Goal: Information Seeking & Learning: Learn about a topic

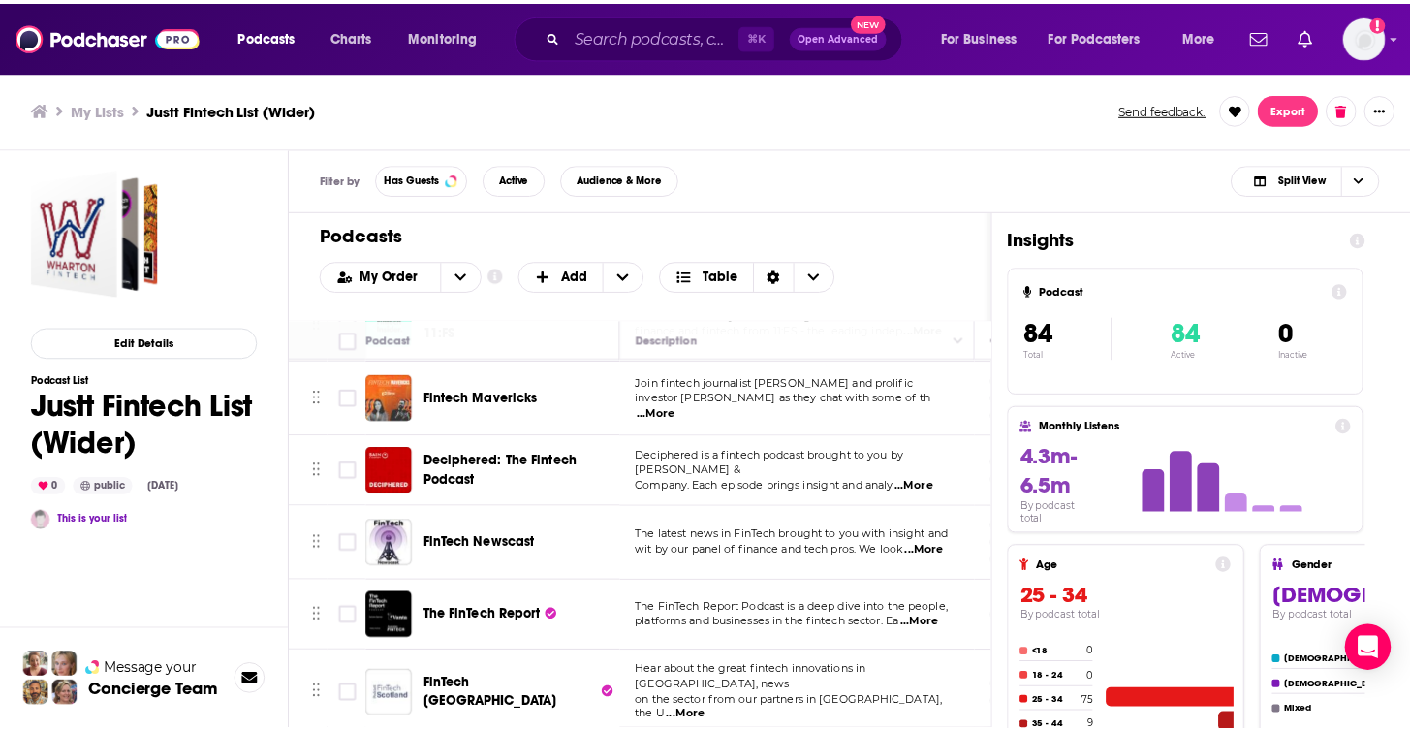
scroll to position [960, 0]
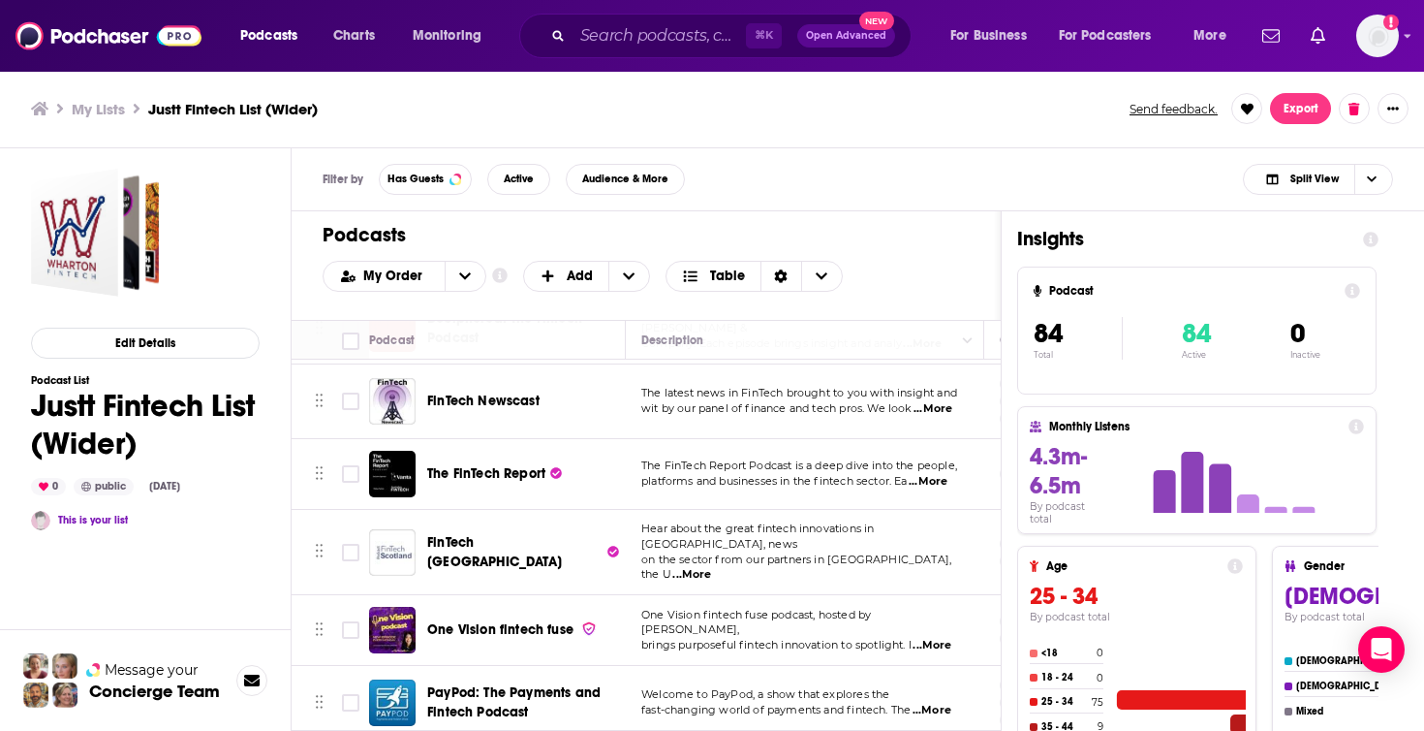
click at [941, 474] on span "...More" at bounding box center [928, 482] width 39 height 16
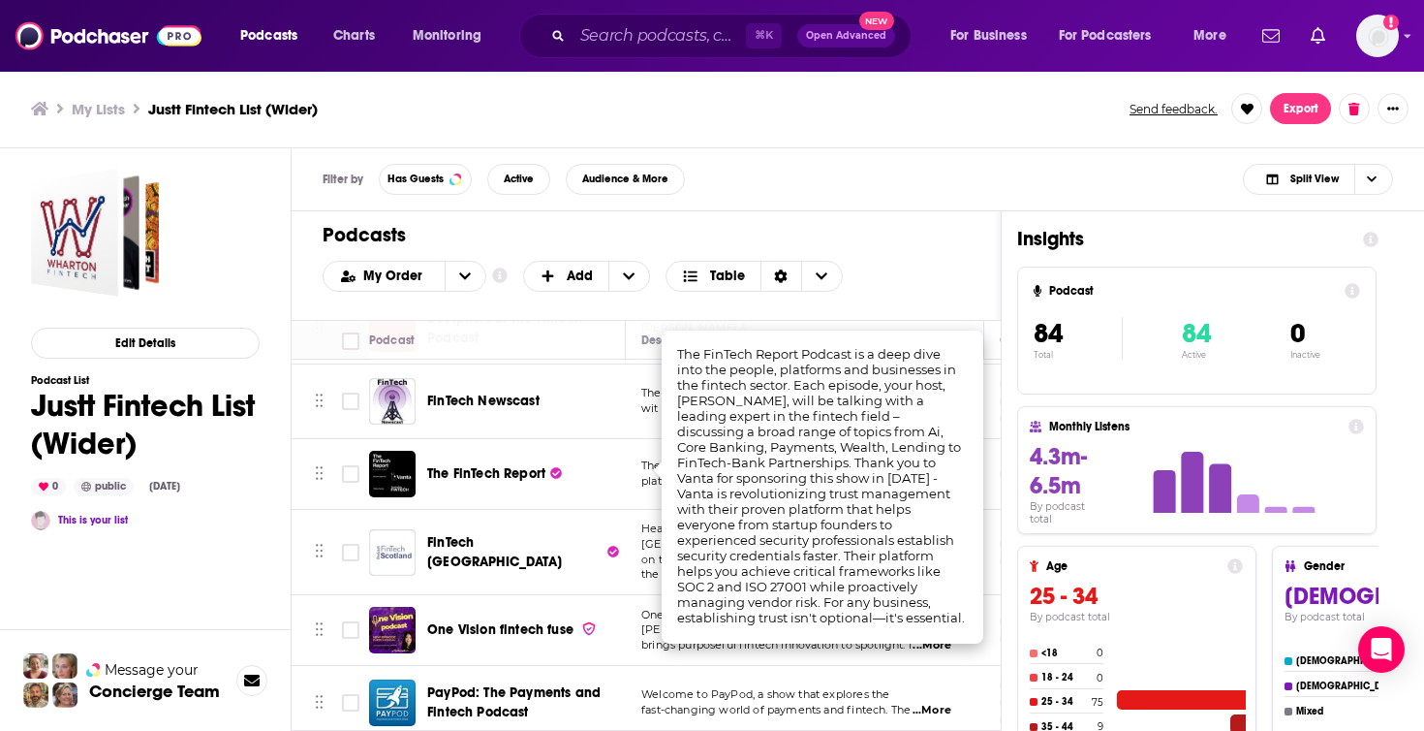
drag, startPoint x: 676, startPoint y: 348, endPoint x: 758, endPoint y: 428, distance: 114.4
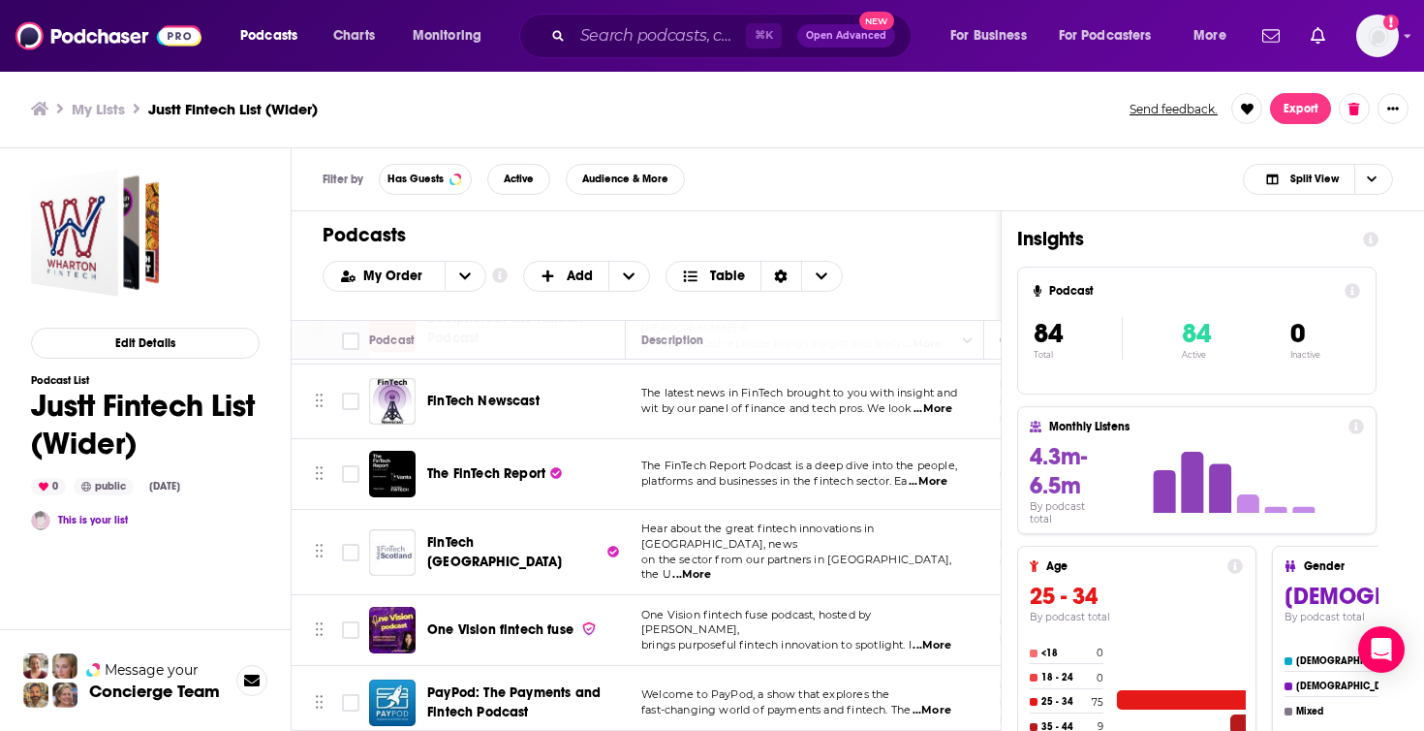
click at [506, 465] on span "The FinTech Report" at bounding box center [486, 473] width 118 height 16
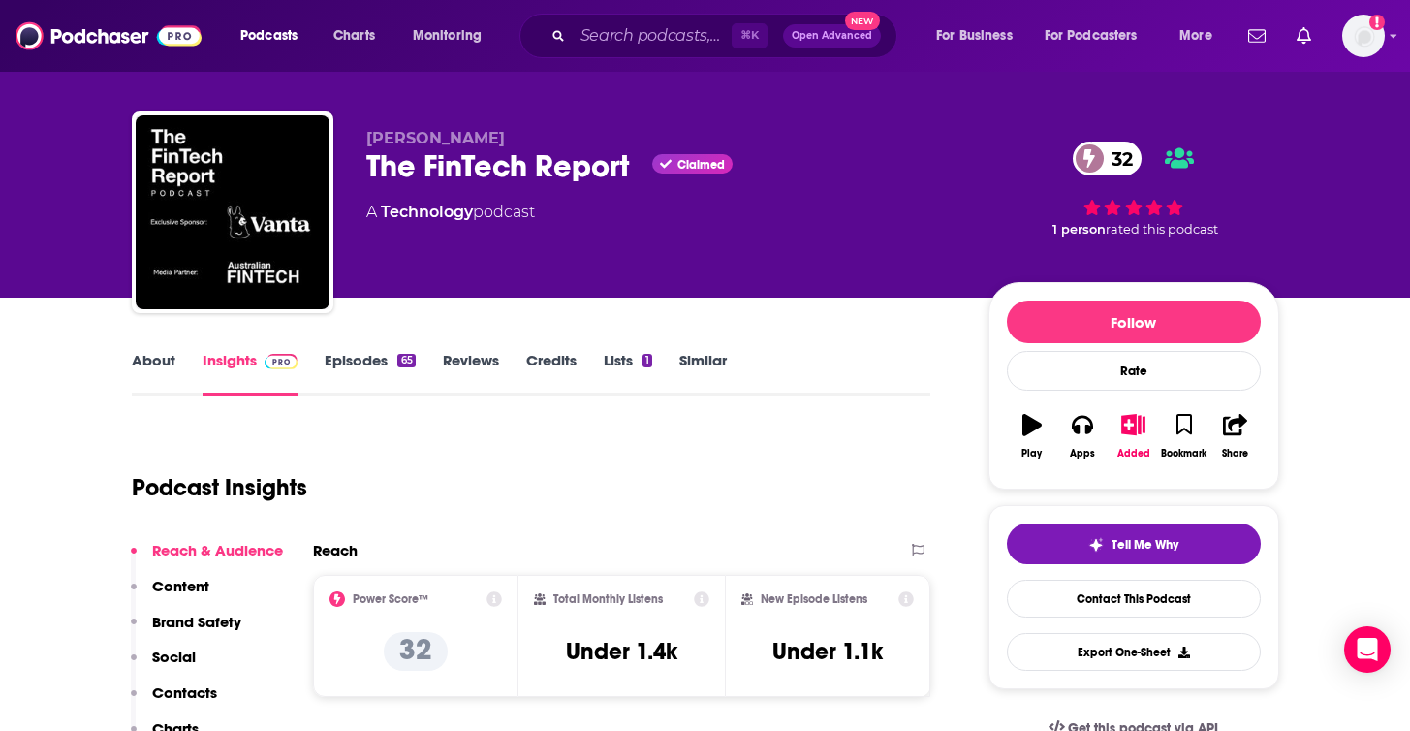
scroll to position [40, 0]
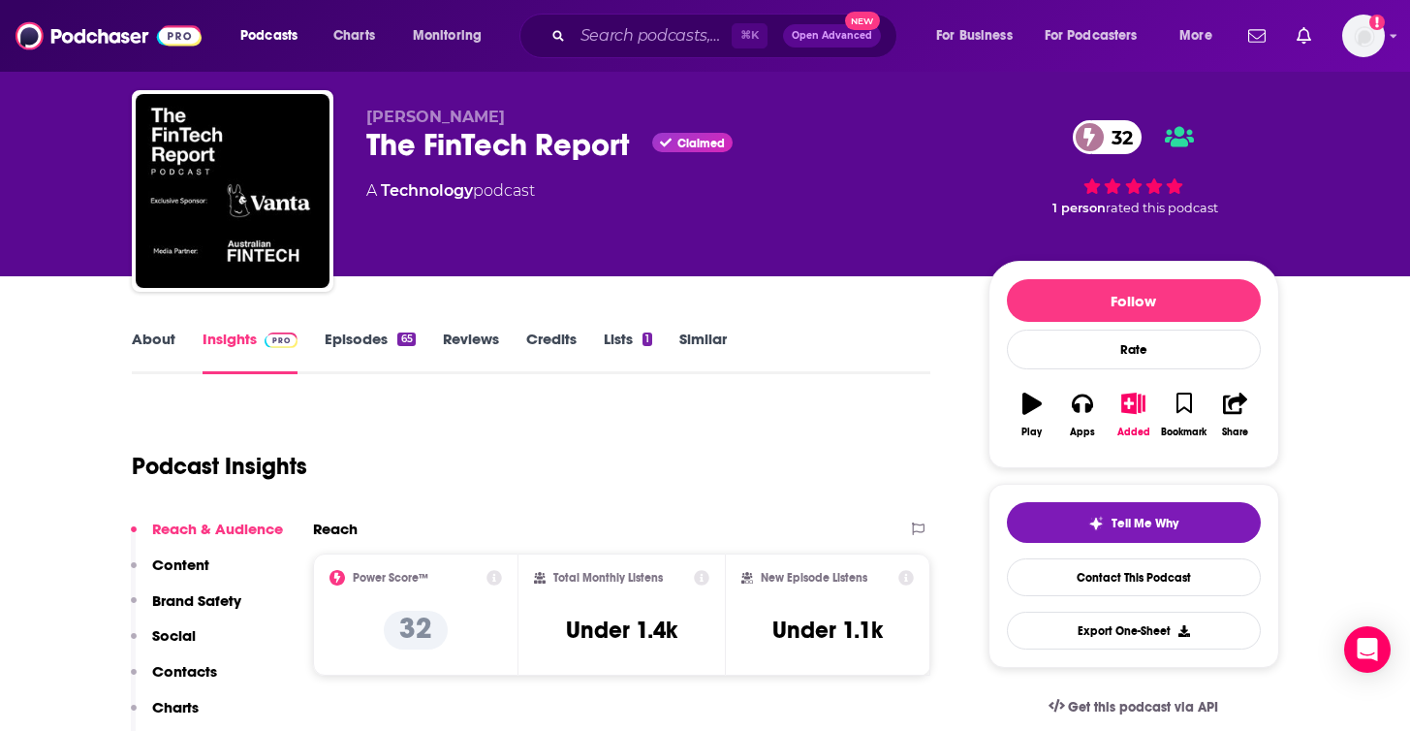
click at [157, 347] on link "About" at bounding box center [154, 351] width 44 height 45
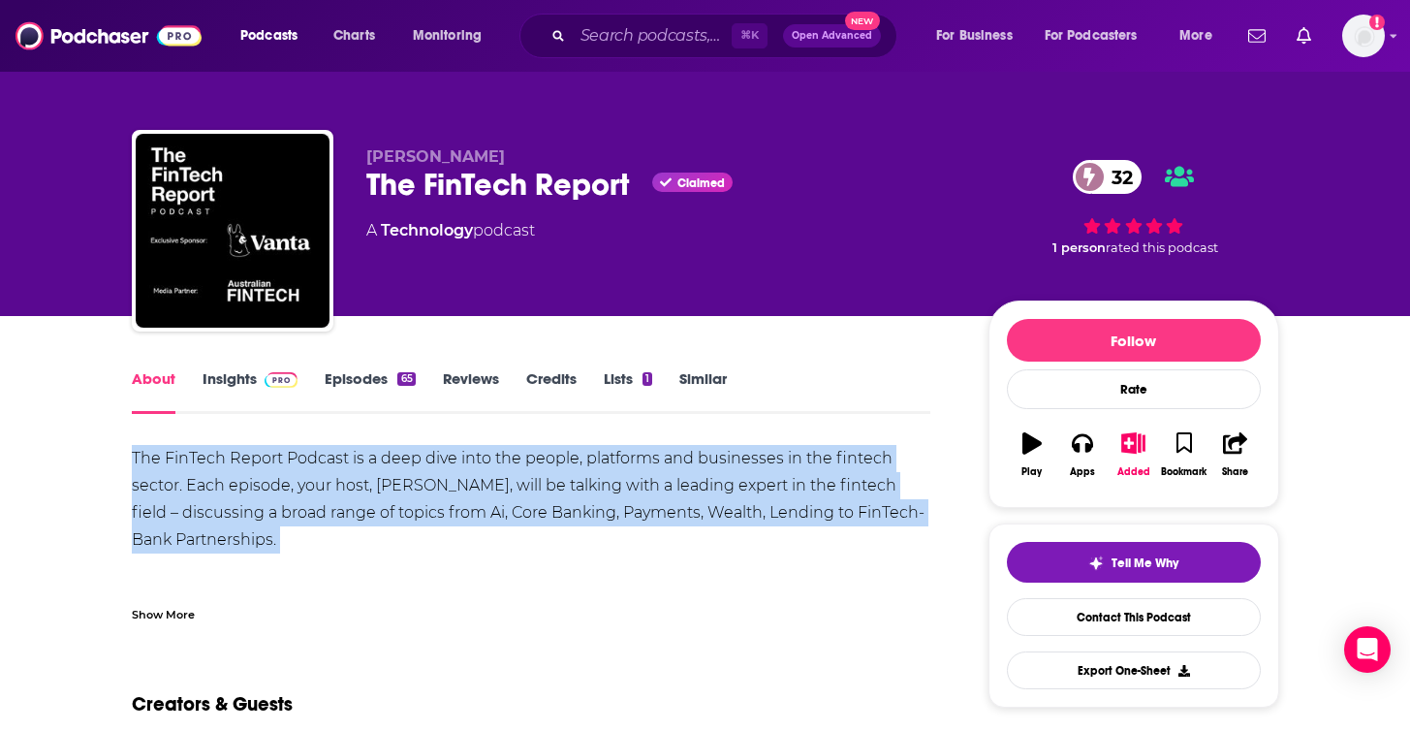
drag, startPoint x: 123, startPoint y: 457, endPoint x: 322, endPoint y: 559, distance: 223.2
copy div "The FinTech Report Podcast is a deep dive into the people, platforms and busine…"
click at [341, 377] on link "Episodes 65" at bounding box center [370, 391] width 90 height 45
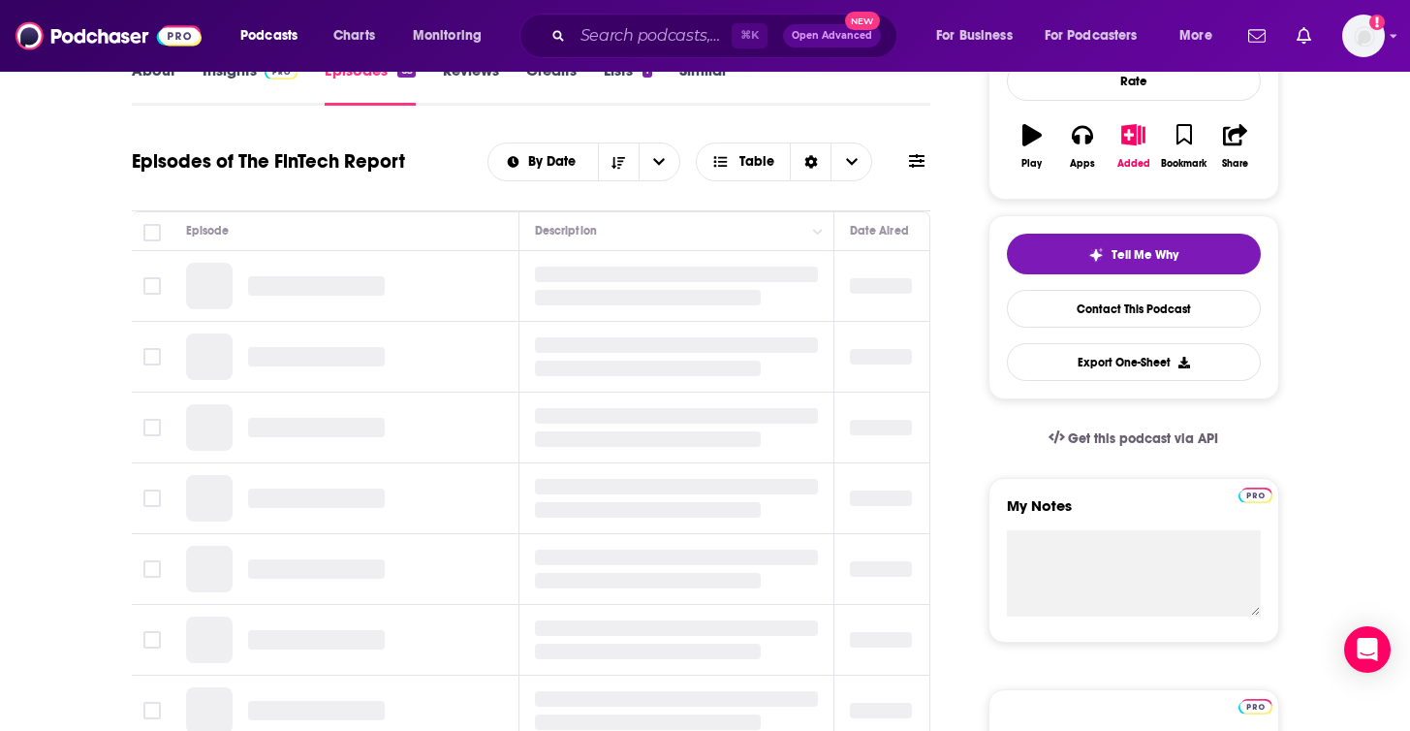
scroll to position [385, 0]
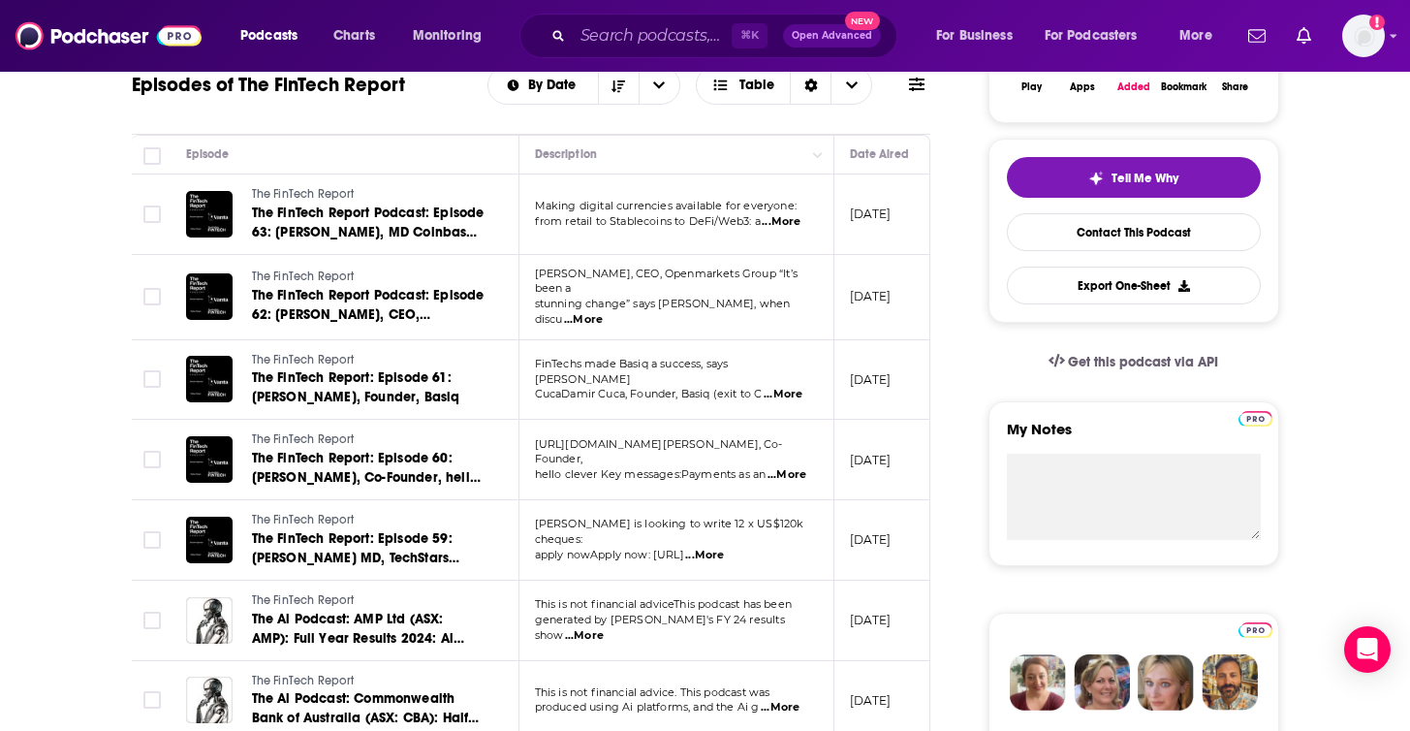
click at [788, 221] on span "...More" at bounding box center [781, 222] width 39 height 16
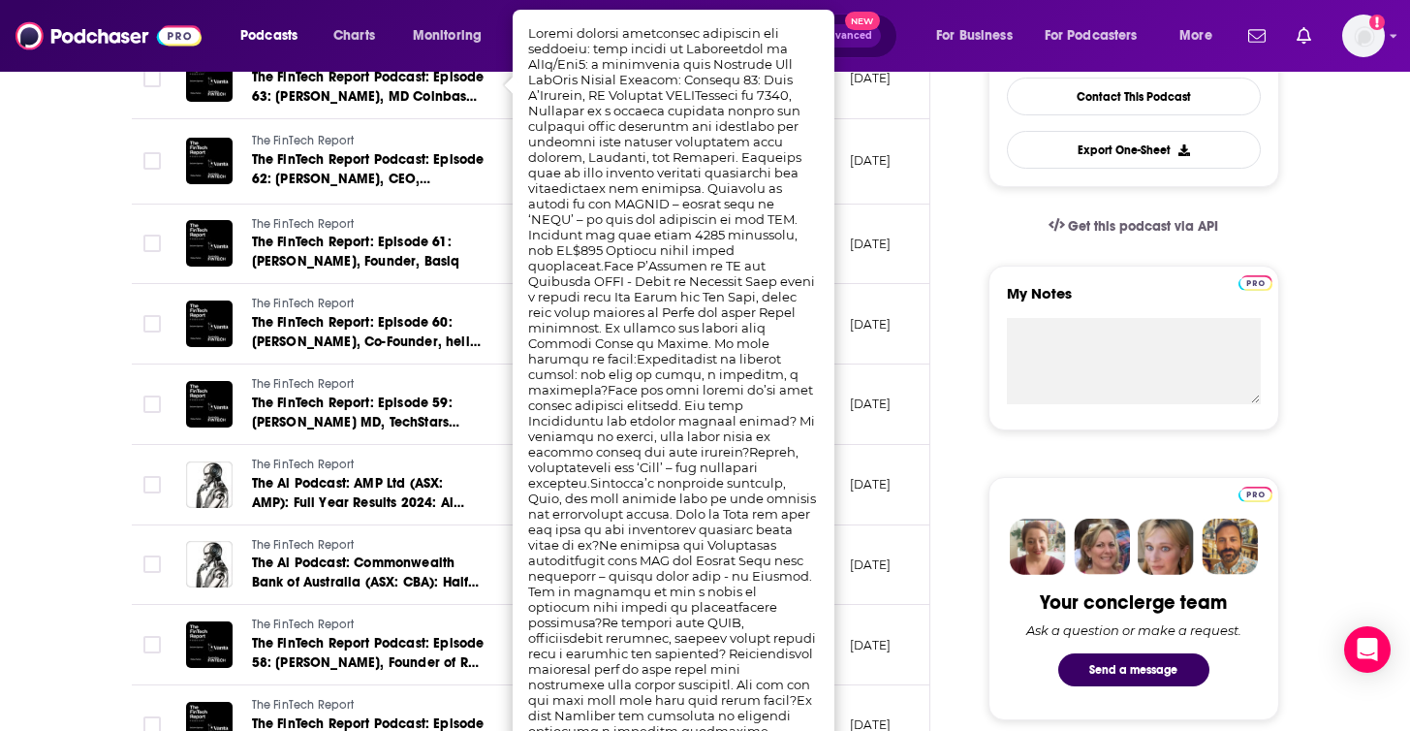
scroll to position [519, 0]
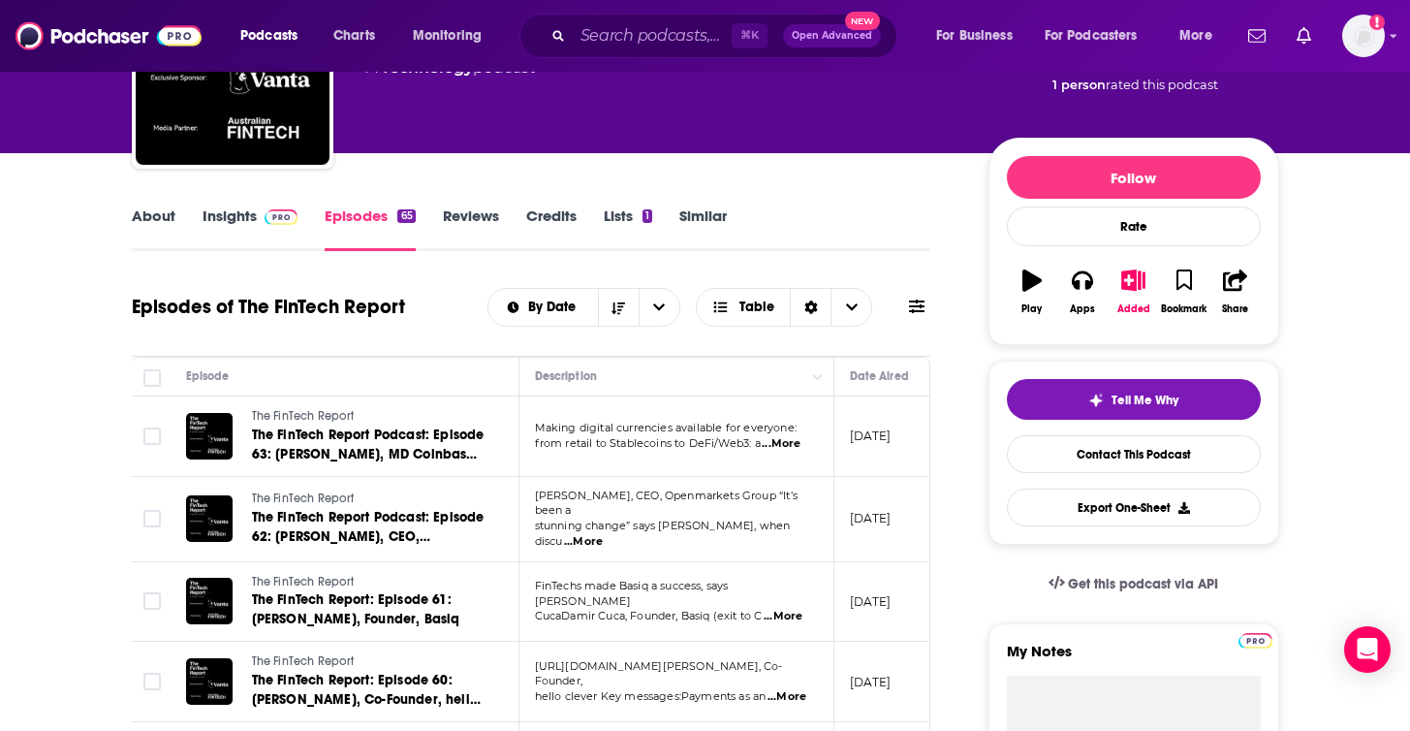
scroll to position [156, 0]
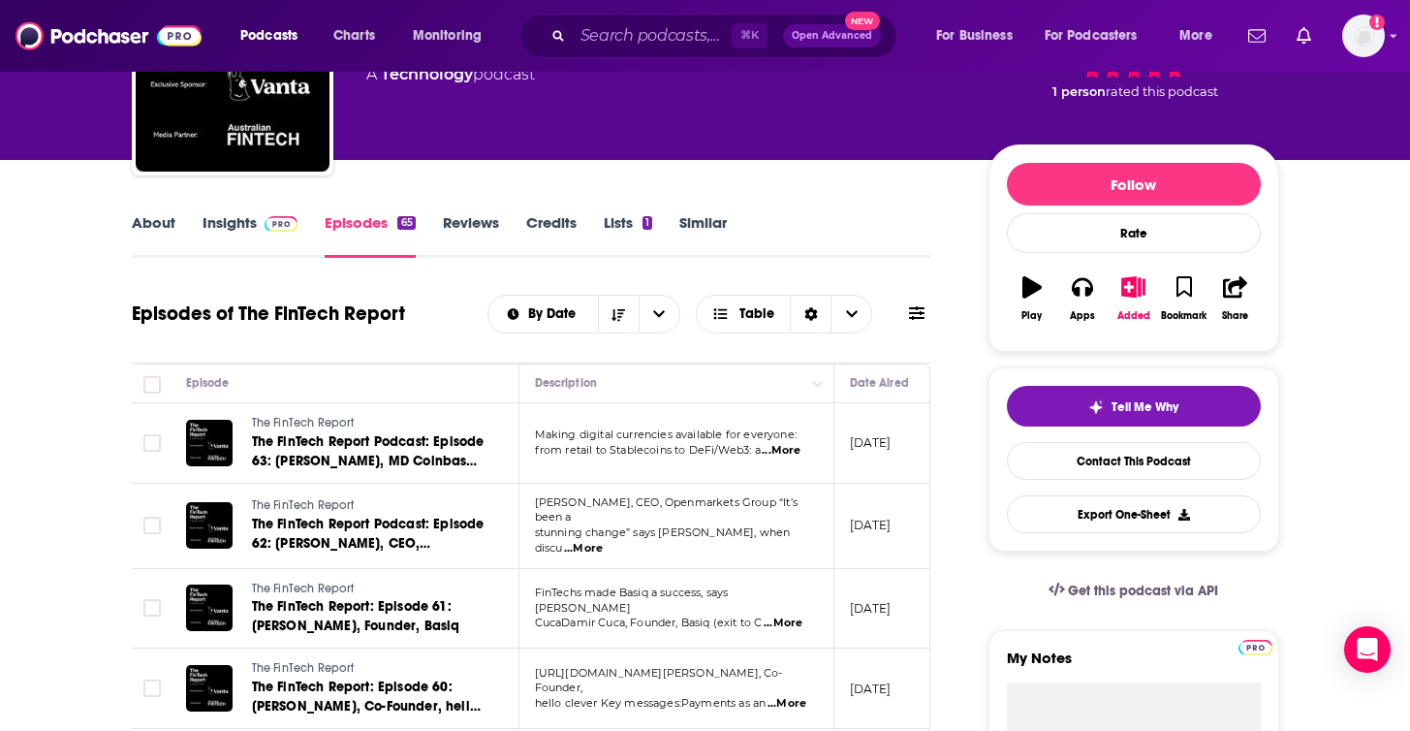
click at [245, 226] on link "Insights" at bounding box center [250, 235] width 96 height 45
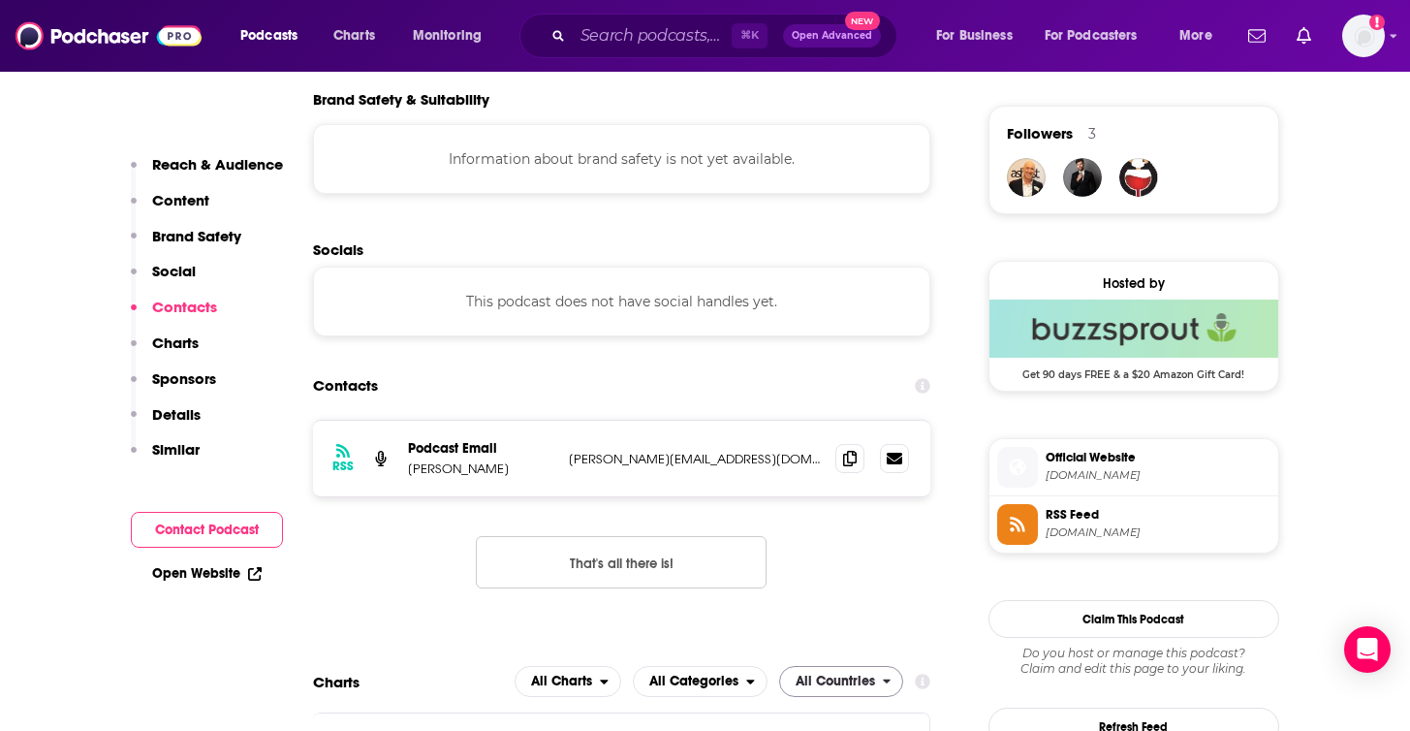
scroll to position [1285, 0]
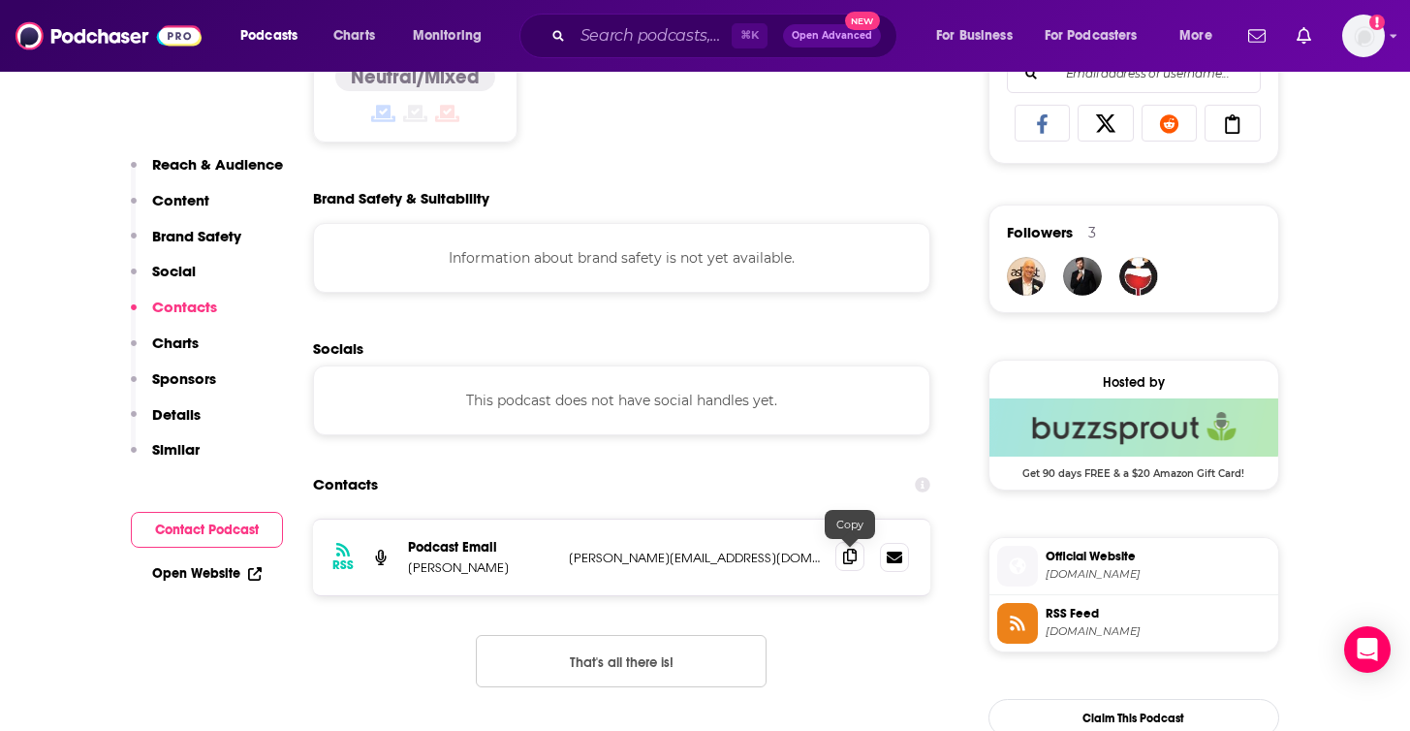
click at [843, 564] on icon at bounding box center [850, 556] width 14 height 16
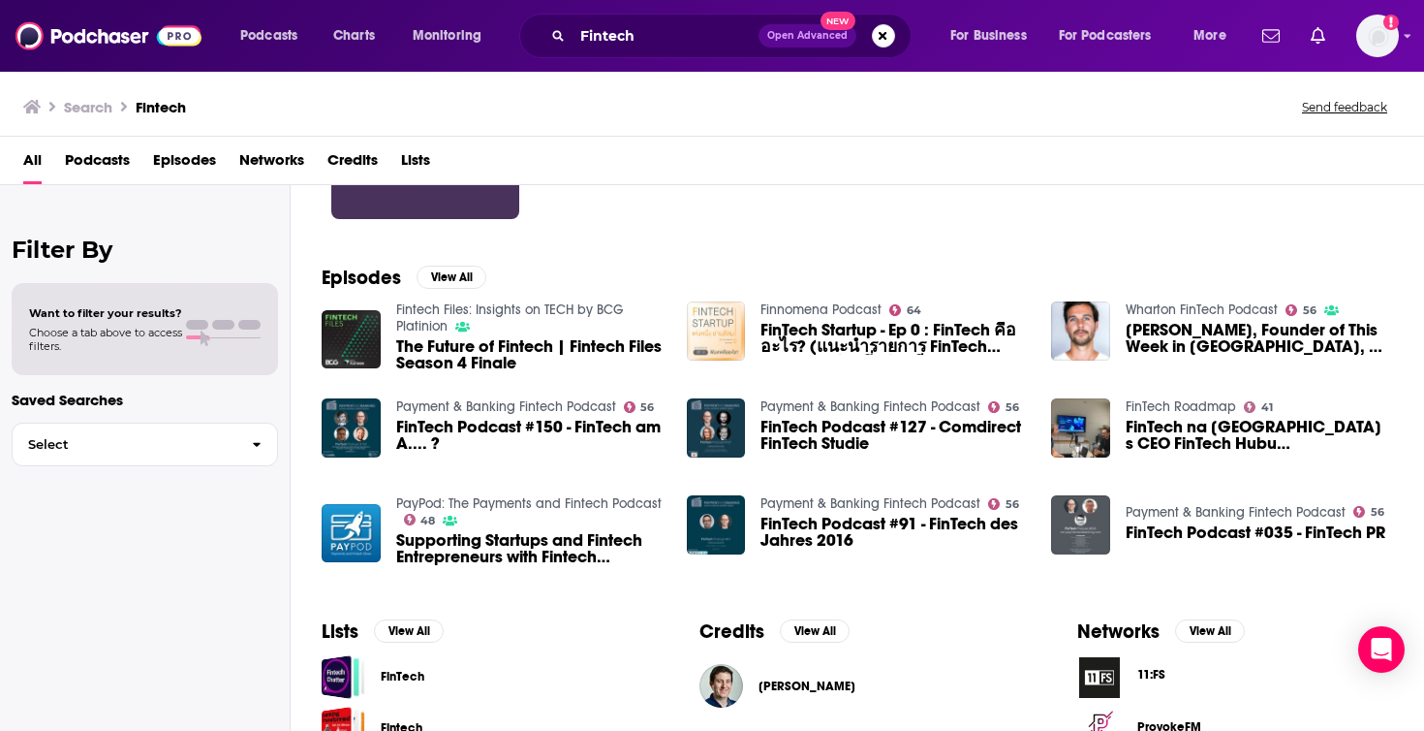
scroll to position [541, 0]
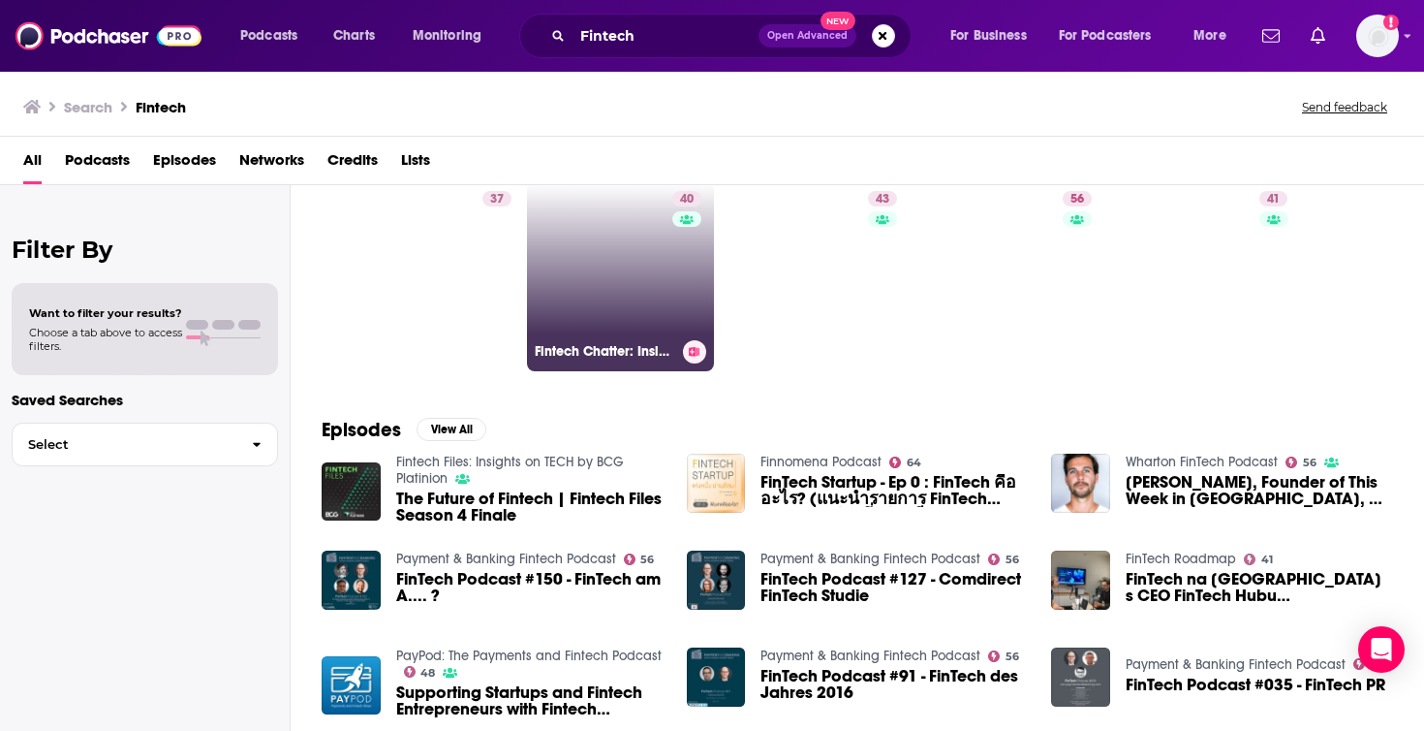
scroll to position [60, 0]
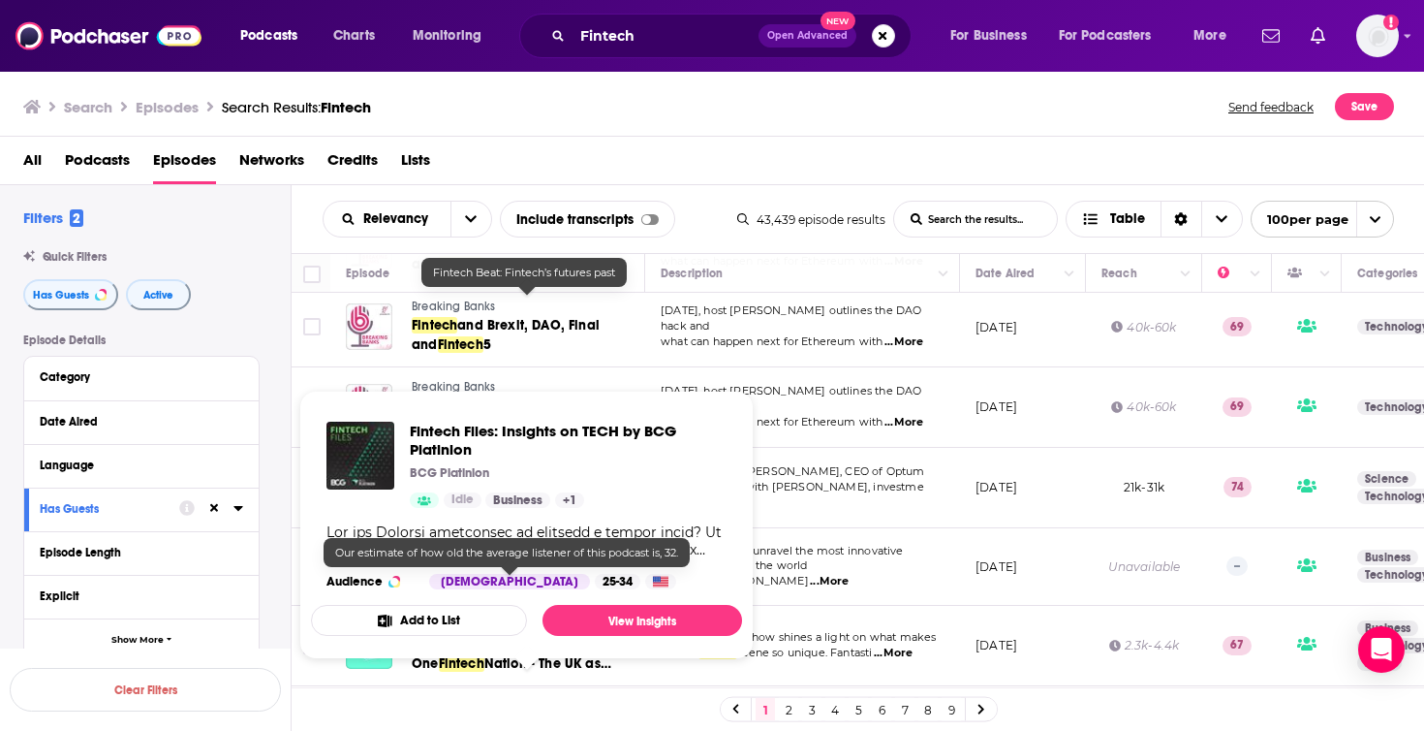
scroll to position [672, 0]
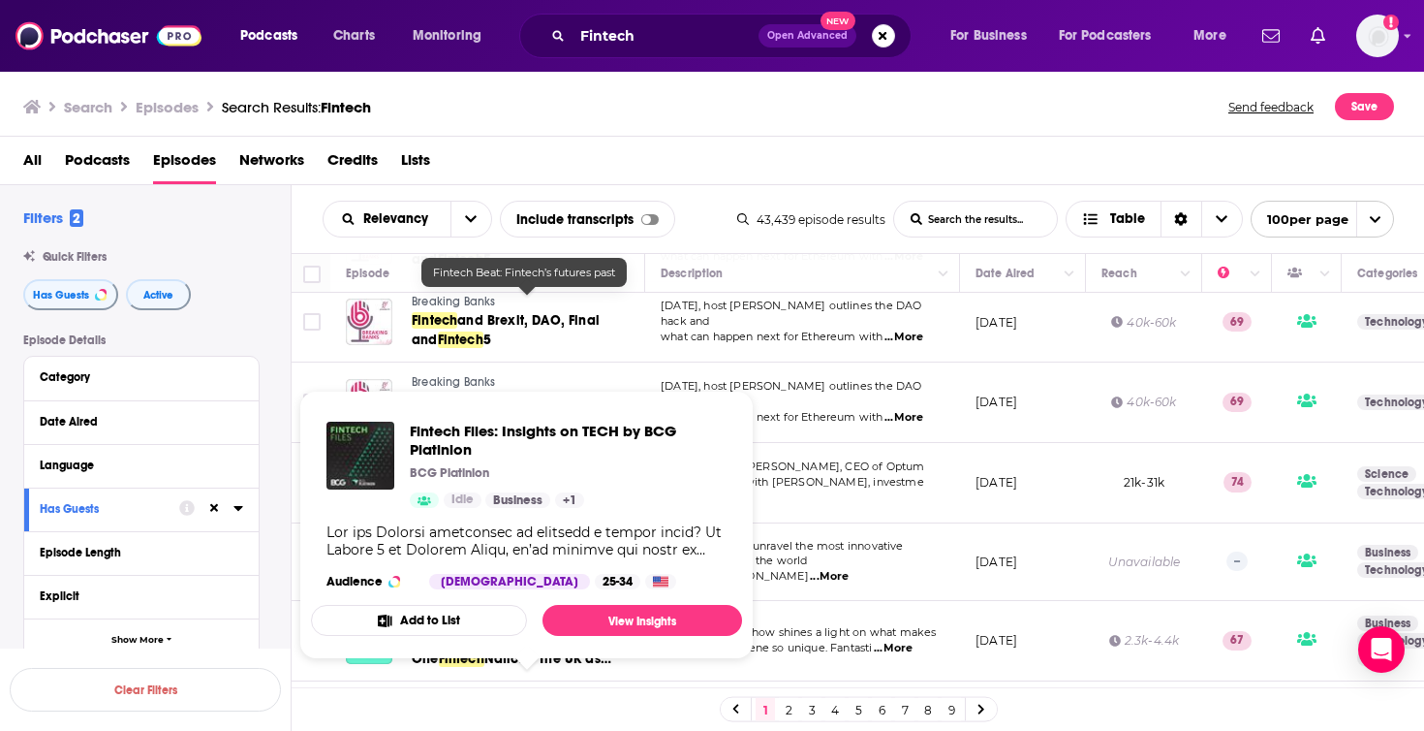
click at [117, 165] on span "Podcasts" at bounding box center [97, 164] width 65 height 40
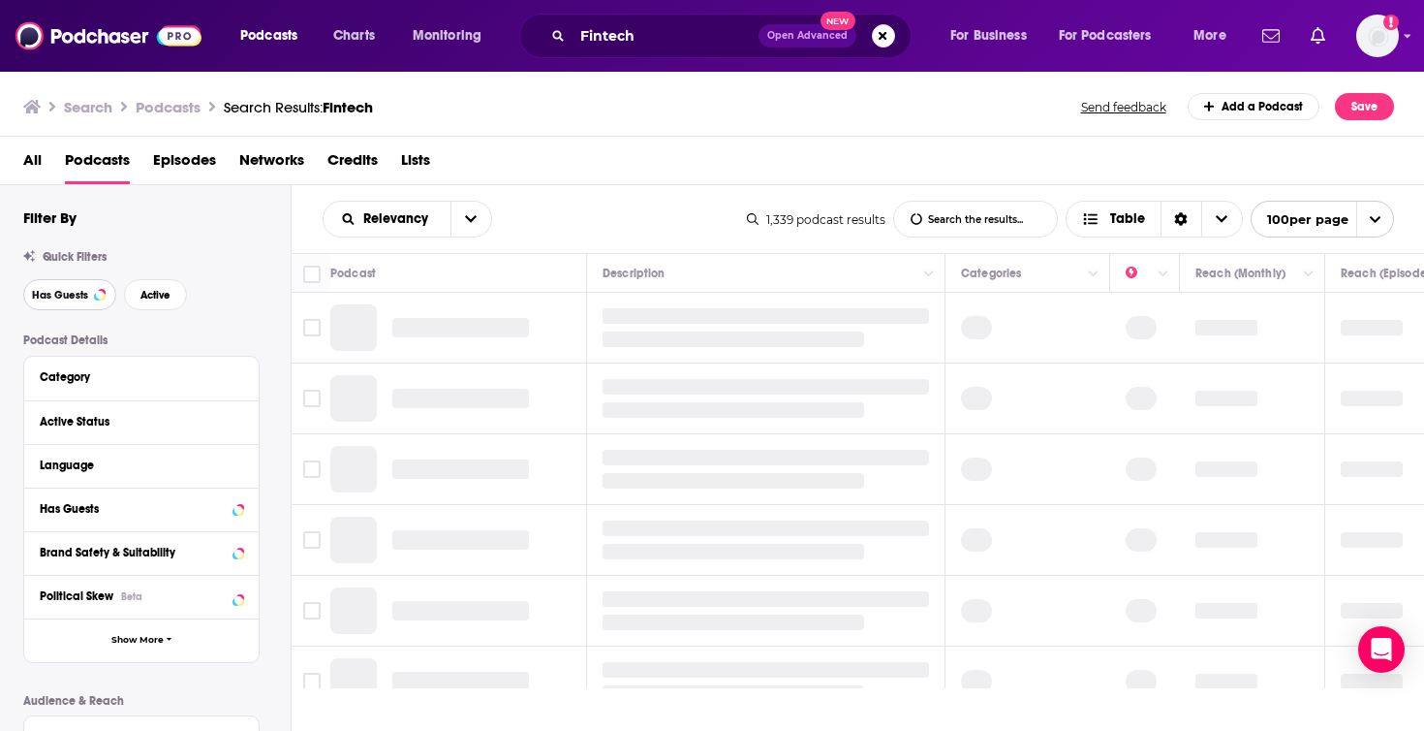
click at [92, 289] on button "Has Guests" at bounding box center [69, 294] width 93 height 31
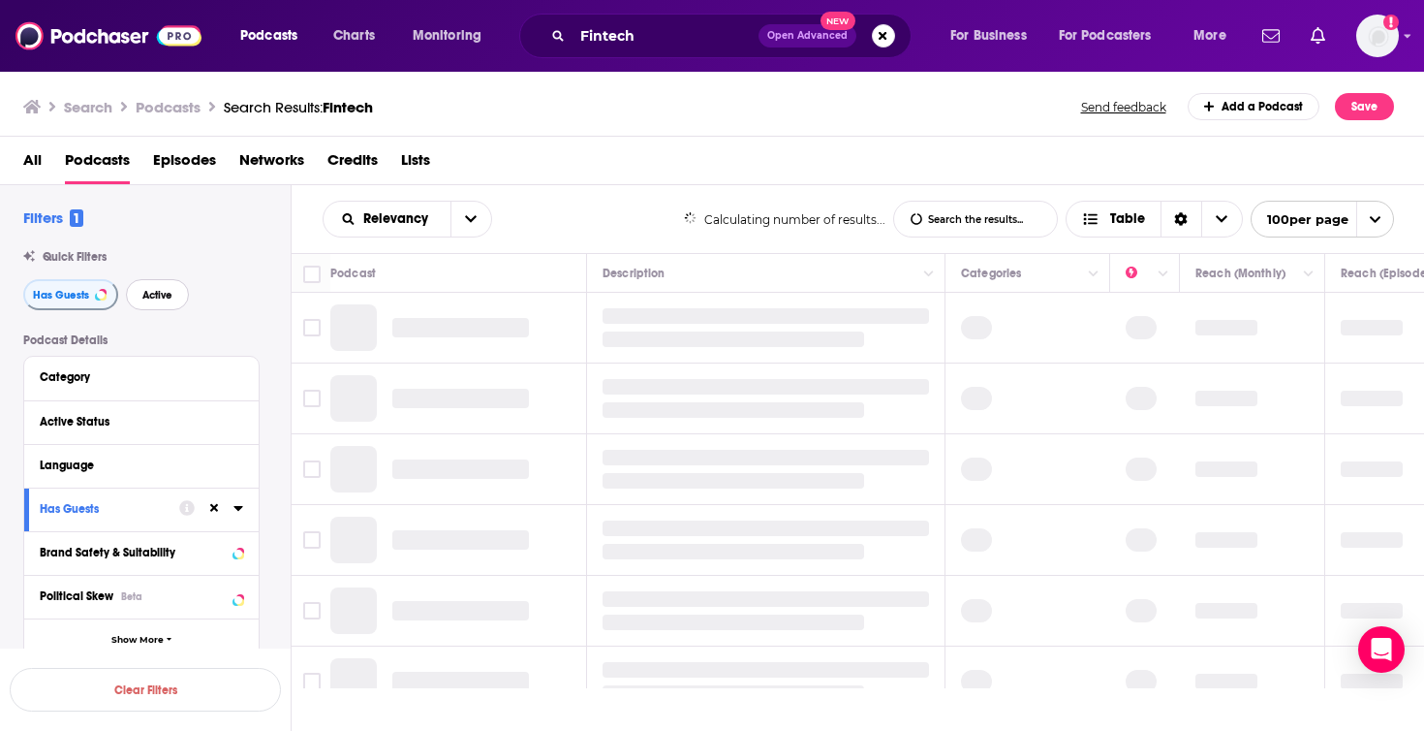
click at [168, 296] on span "Active" at bounding box center [157, 295] width 30 height 11
click at [1397, 34] on img "Logged in as AlyssaScarpaci" at bounding box center [1377, 36] width 43 height 43
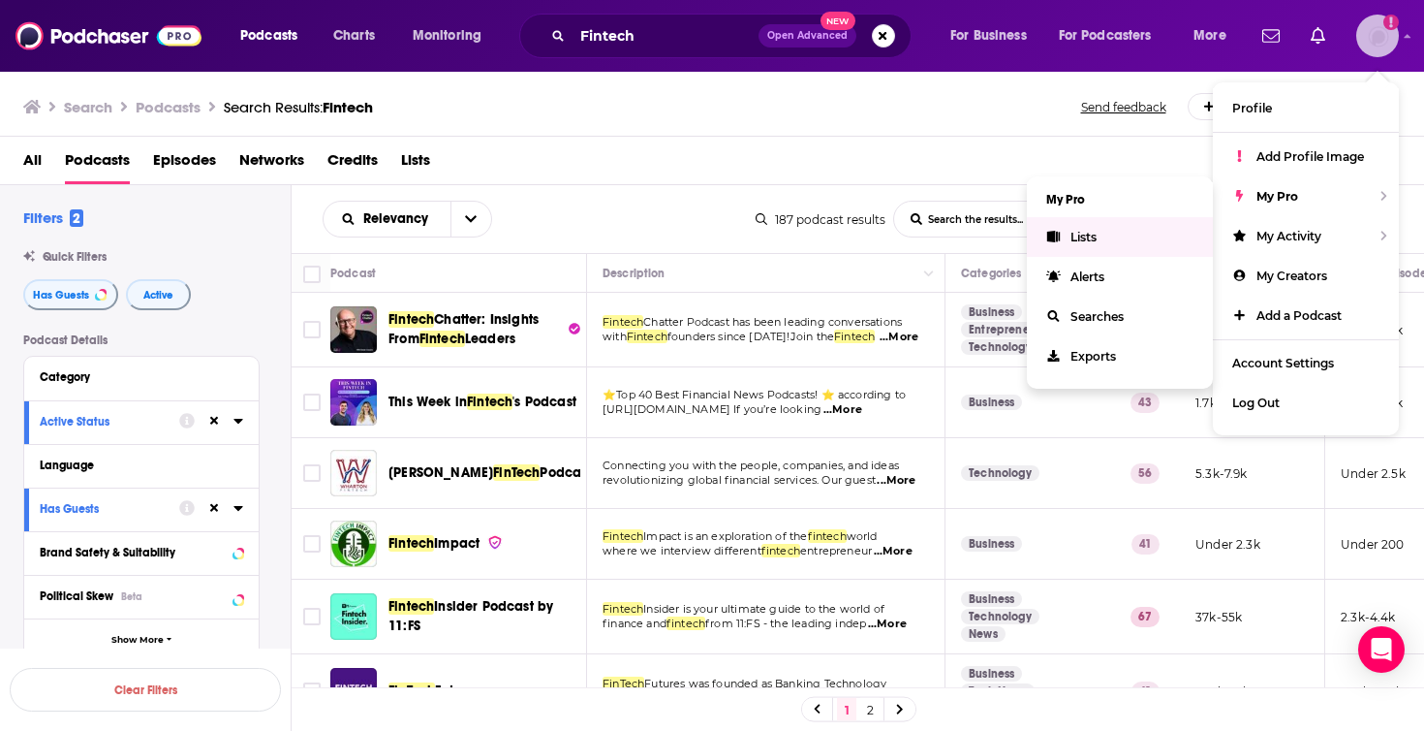
click at [1119, 240] on link "Lists" at bounding box center [1120, 237] width 186 height 40
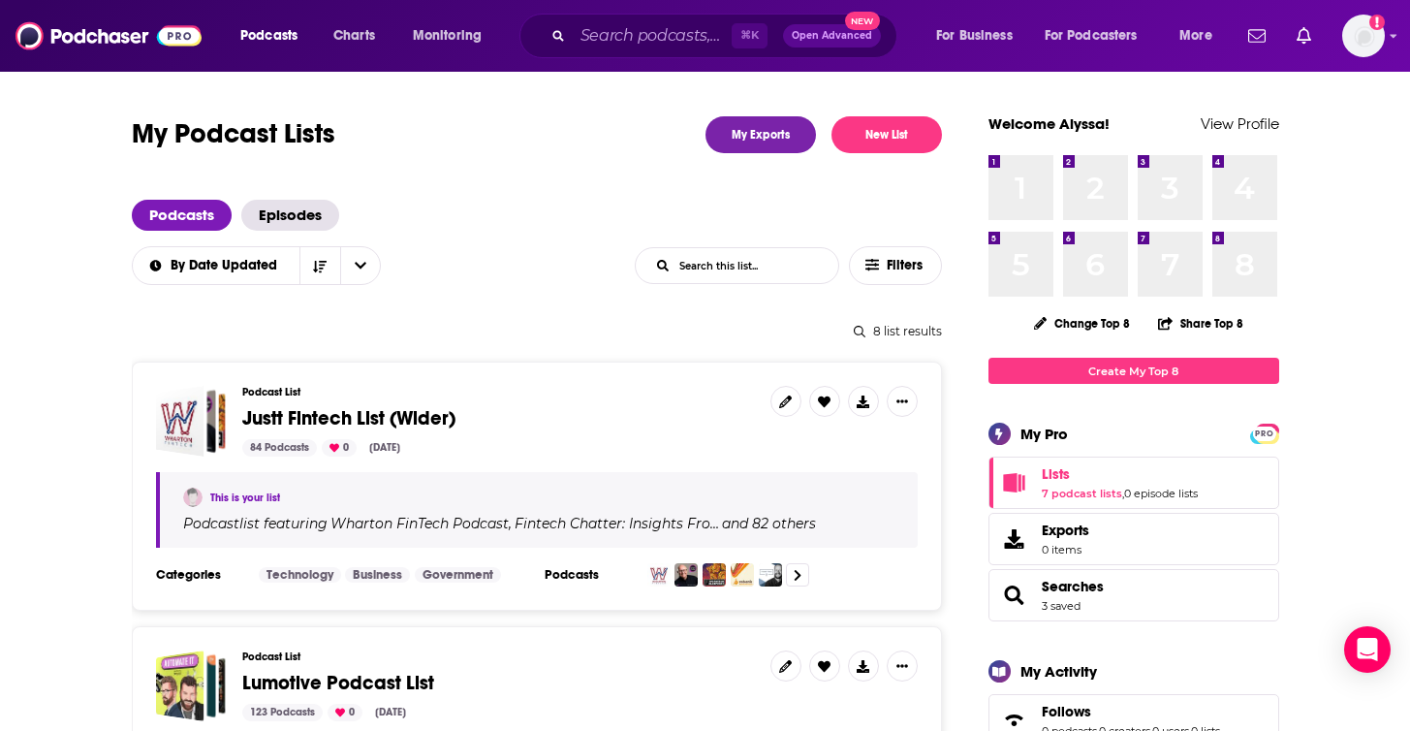
click at [380, 428] on span "Justt Fintech List (Wider)" at bounding box center [348, 418] width 213 height 24
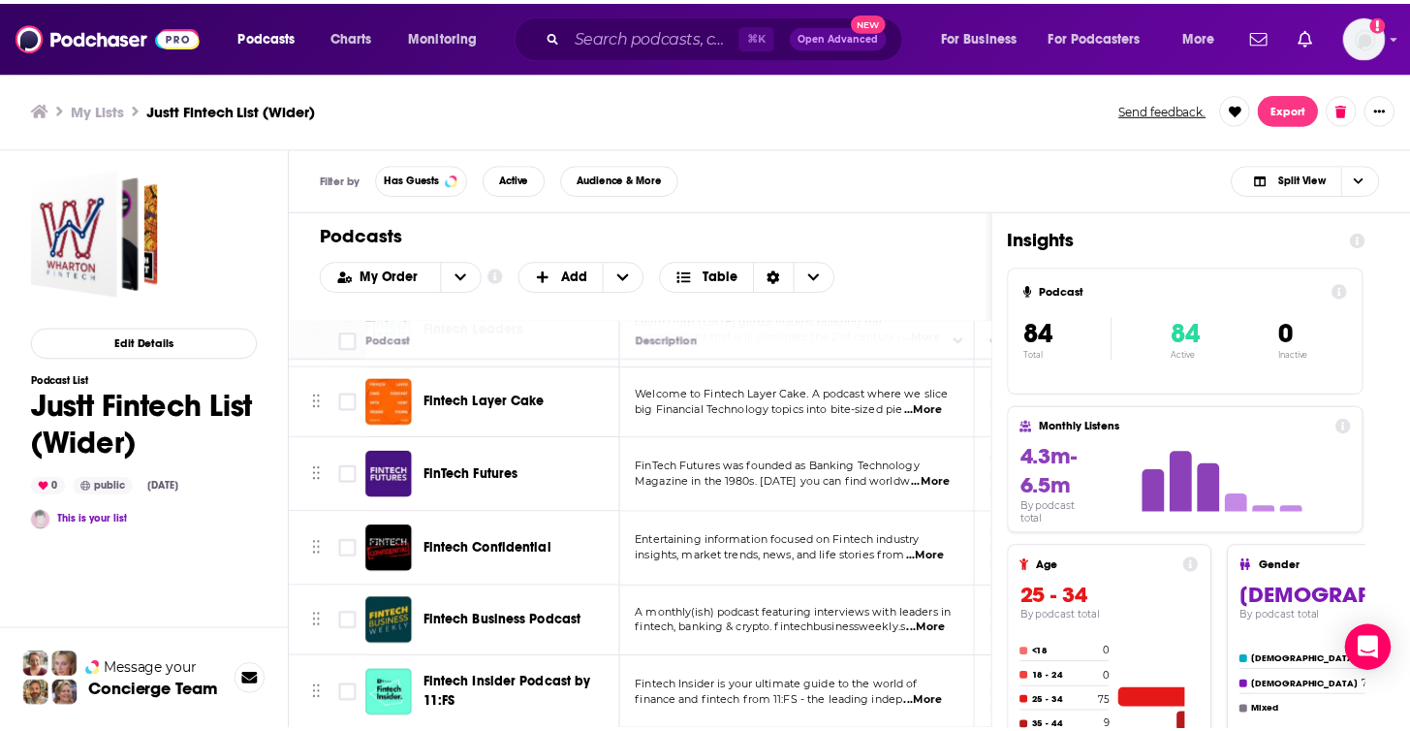
scroll to position [586, 0]
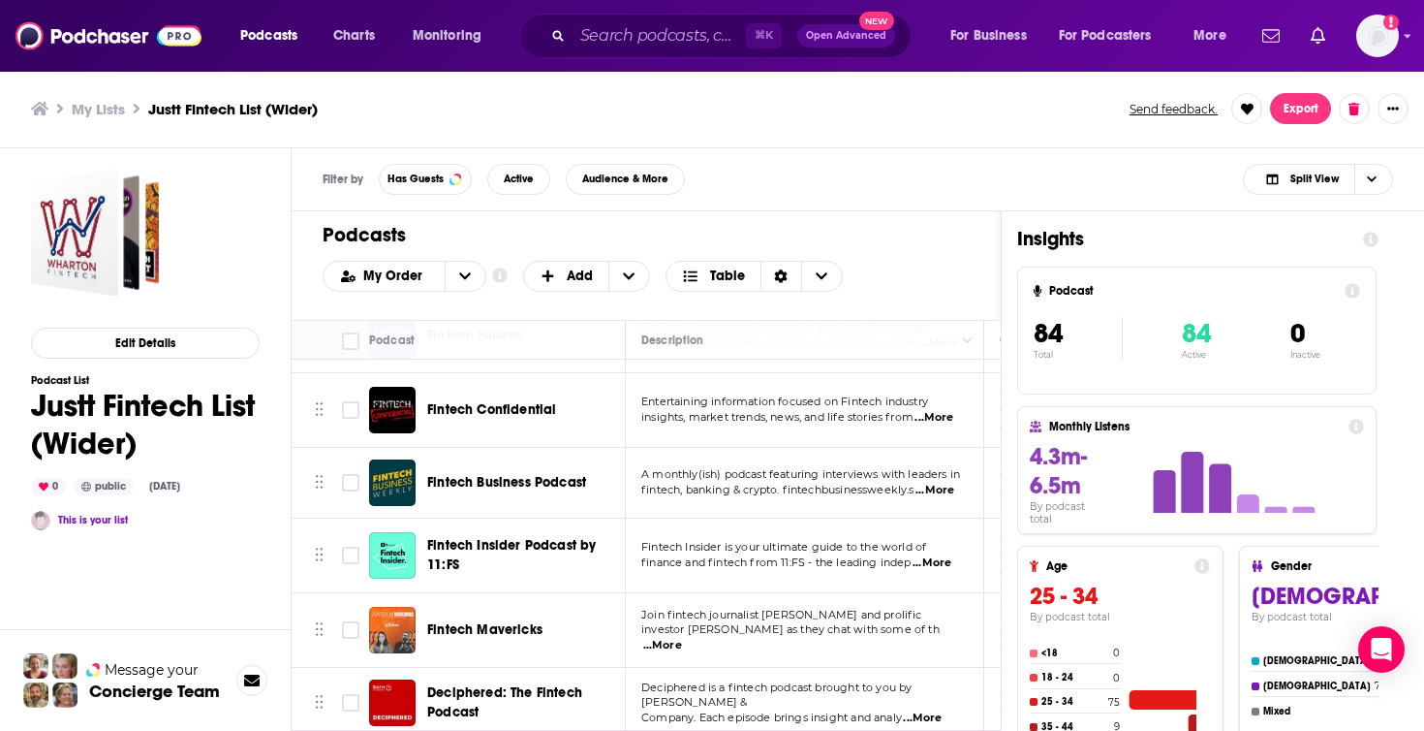
click at [876, 467] on span "A monthly(ish) podcast featuring interviews with leaders in" at bounding box center [800, 474] width 319 height 14
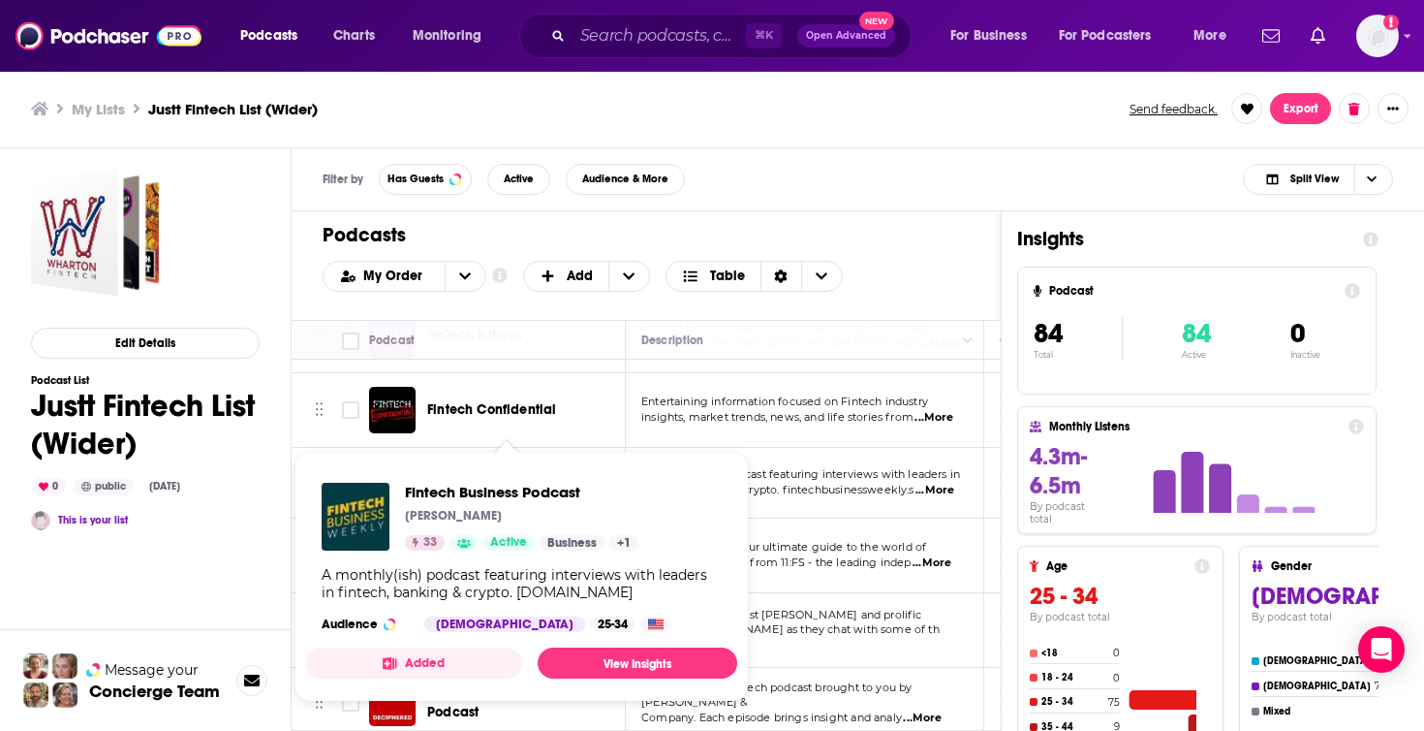
click at [913, 495] on td "A monthly(ish) podcast featuring interviews with leaders in fintech, banking & …" at bounding box center [805, 483] width 358 height 71
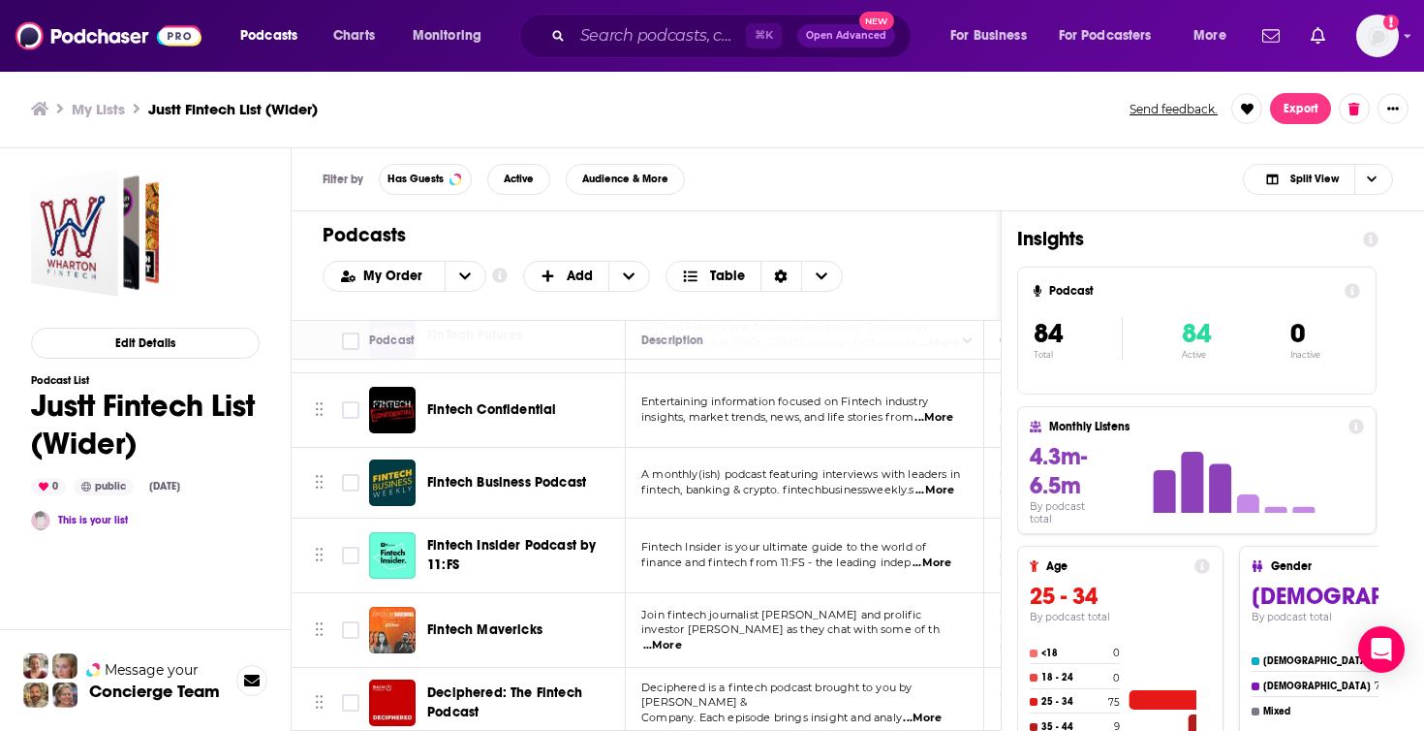
click at [949, 483] on span "...More" at bounding box center [935, 491] width 39 height 16
click at [568, 478] on span "Fintech Business Podcast" at bounding box center [506, 482] width 159 height 16
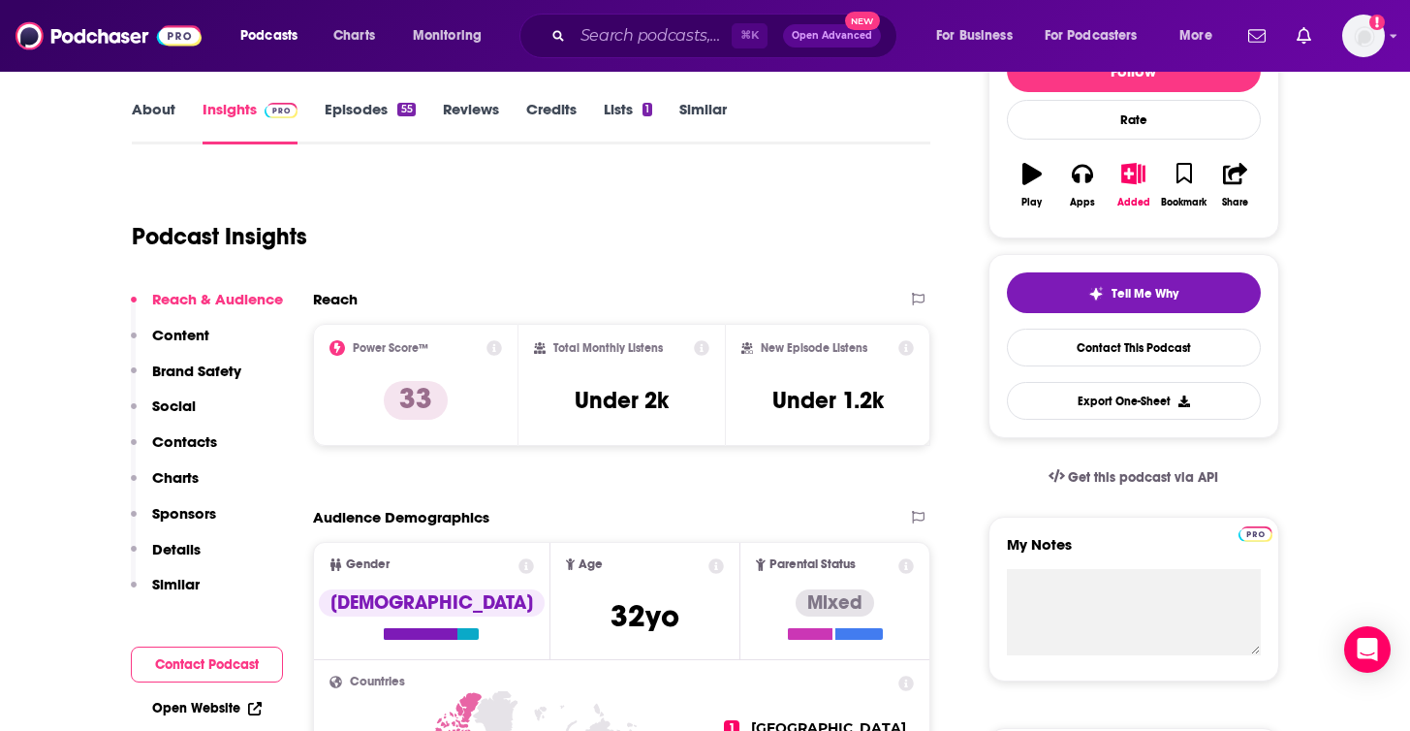
scroll to position [266, 0]
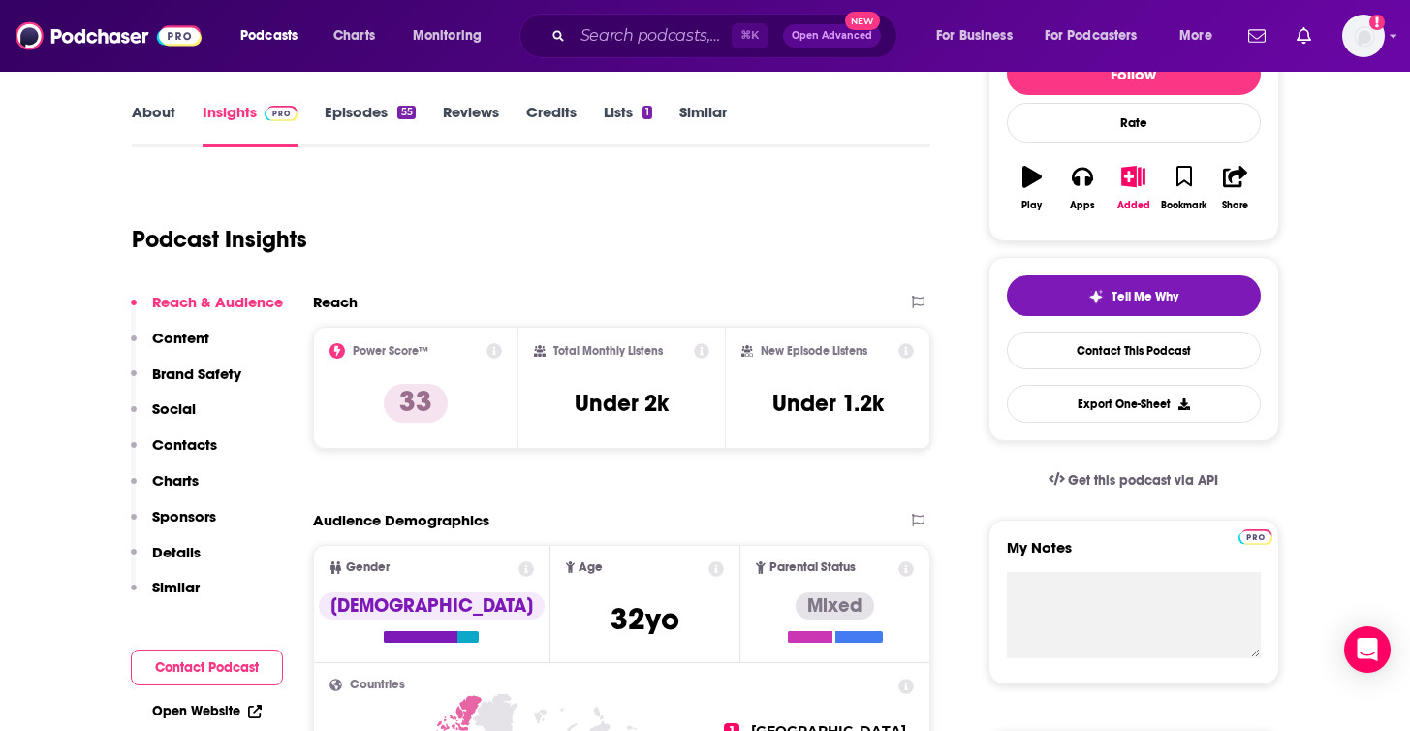
click at [361, 129] on link "Episodes 55" at bounding box center [370, 125] width 90 height 45
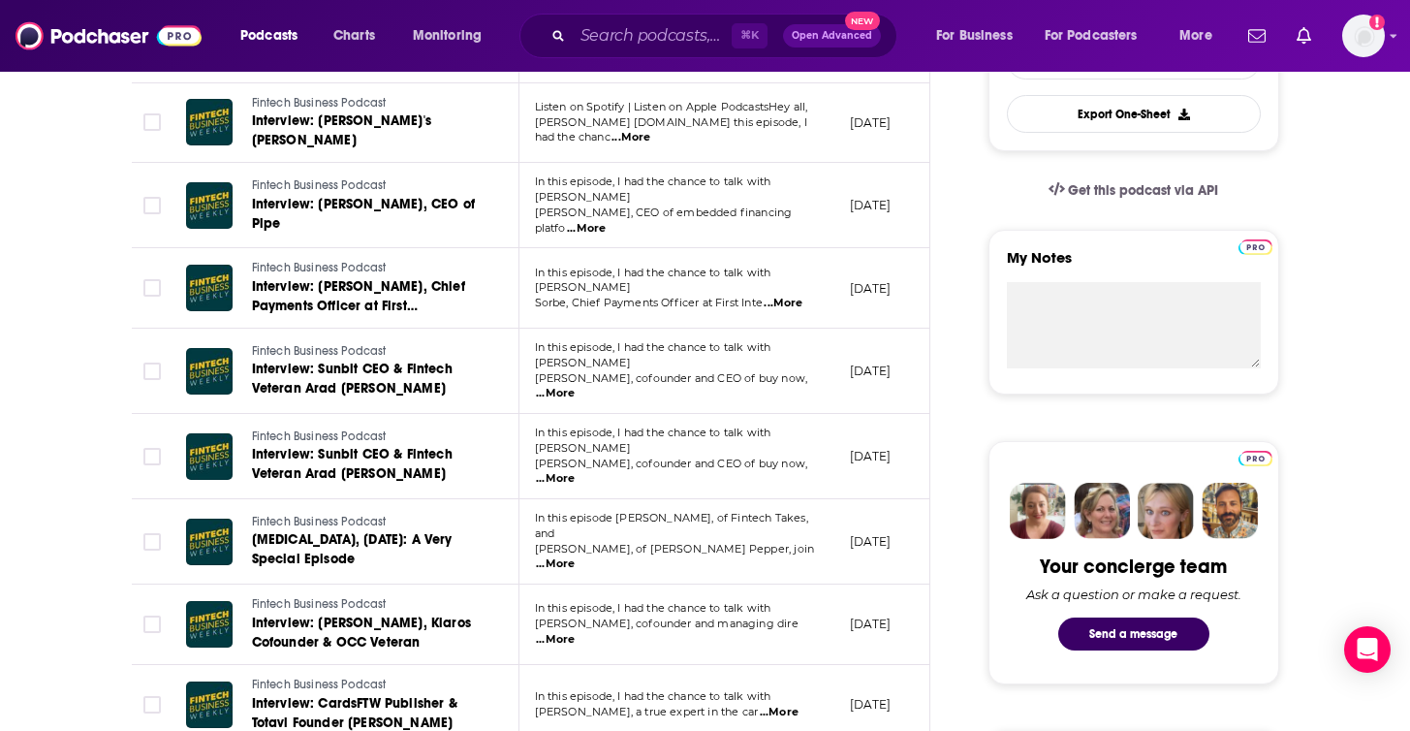
scroll to position [565, 0]
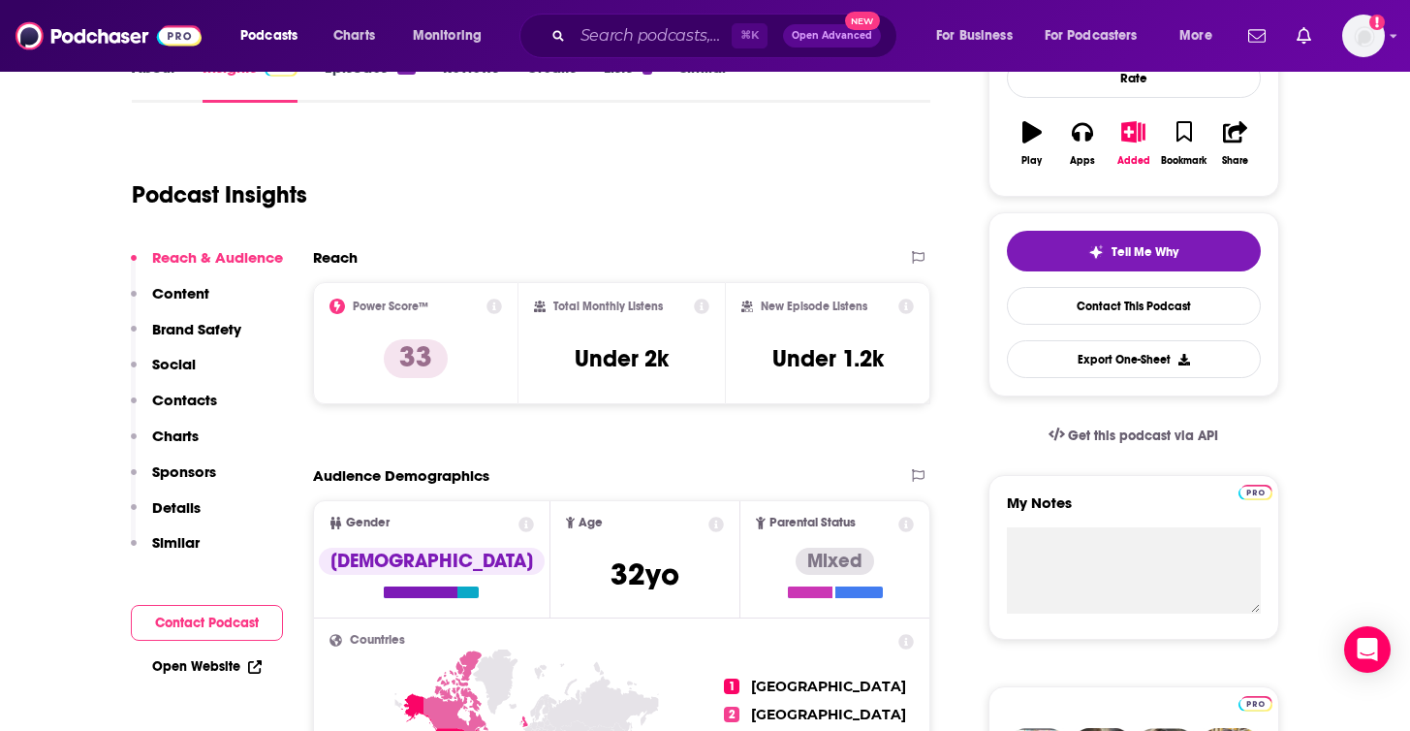
scroll to position [312, 0]
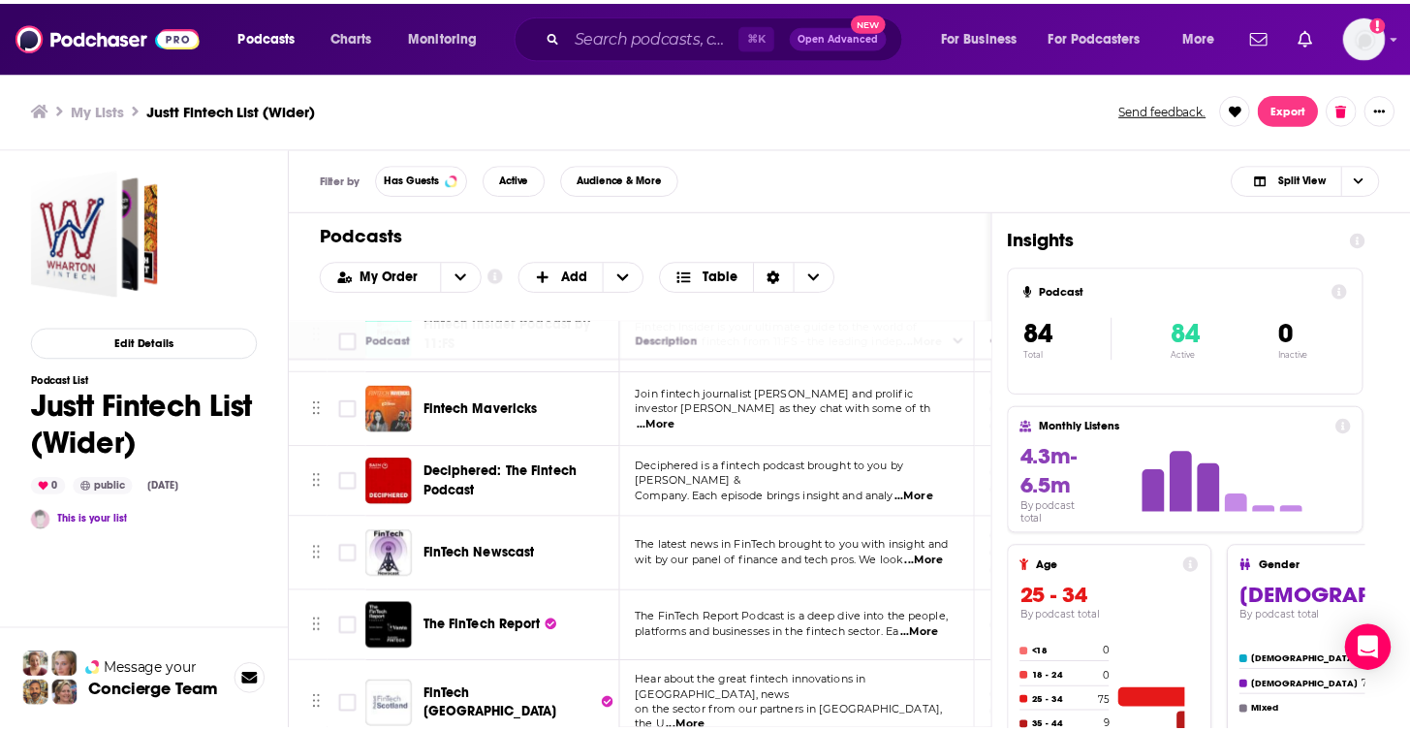
scroll to position [808, 0]
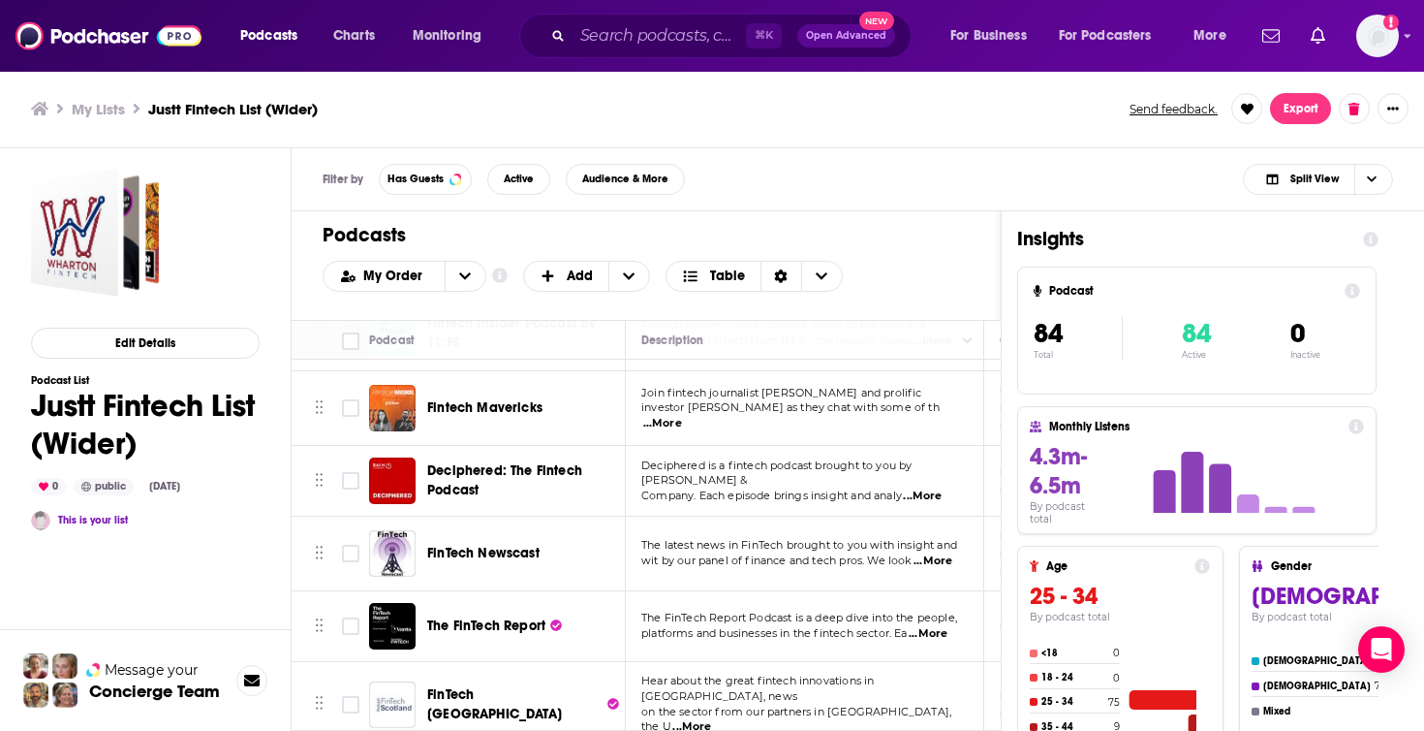
click at [928, 488] on span "...More" at bounding box center [922, 496] width 39 height 16
click at [580, 468] on span "Deciphered: The Fintech Podcast" at bounding box center [523, 480] width 192 height 39
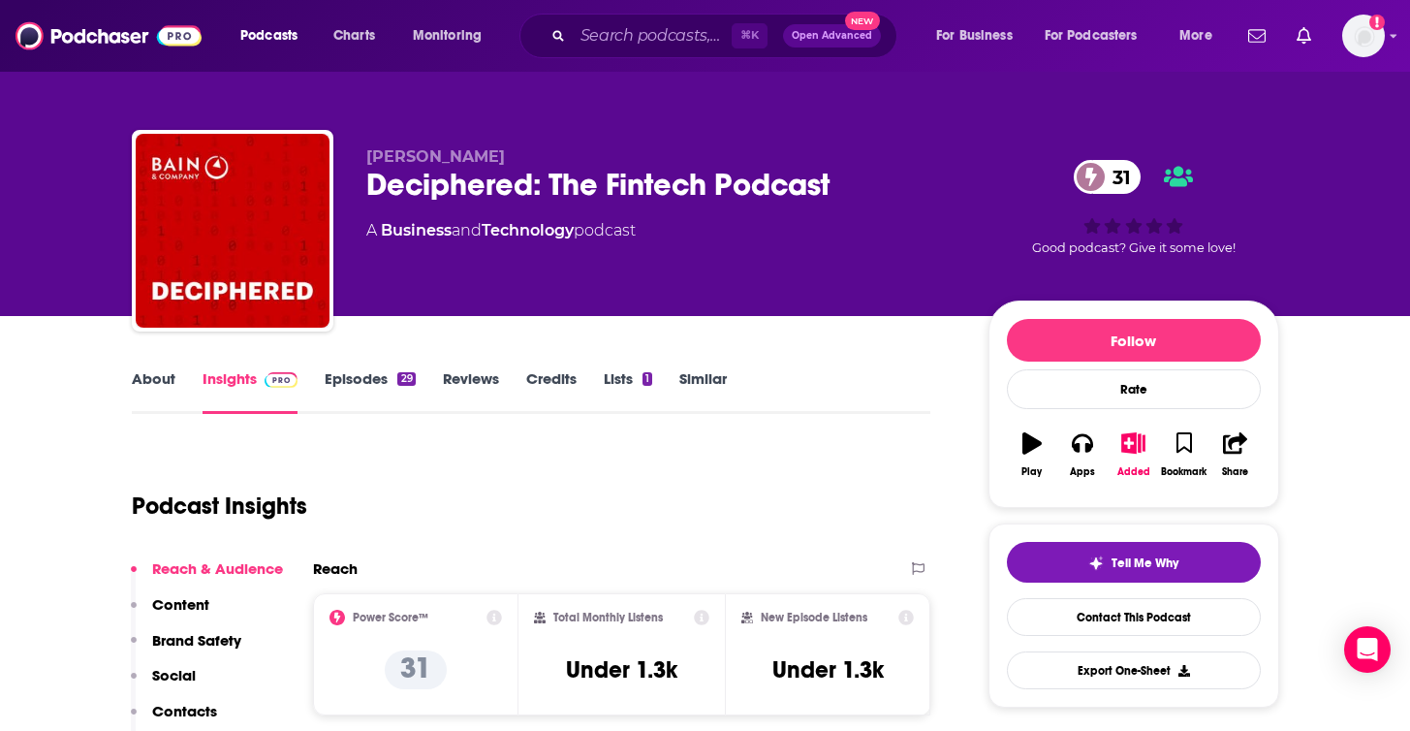
click at [358, 375] on link "Episodes 29" at bounding box center [370, 391] width 90 height 45
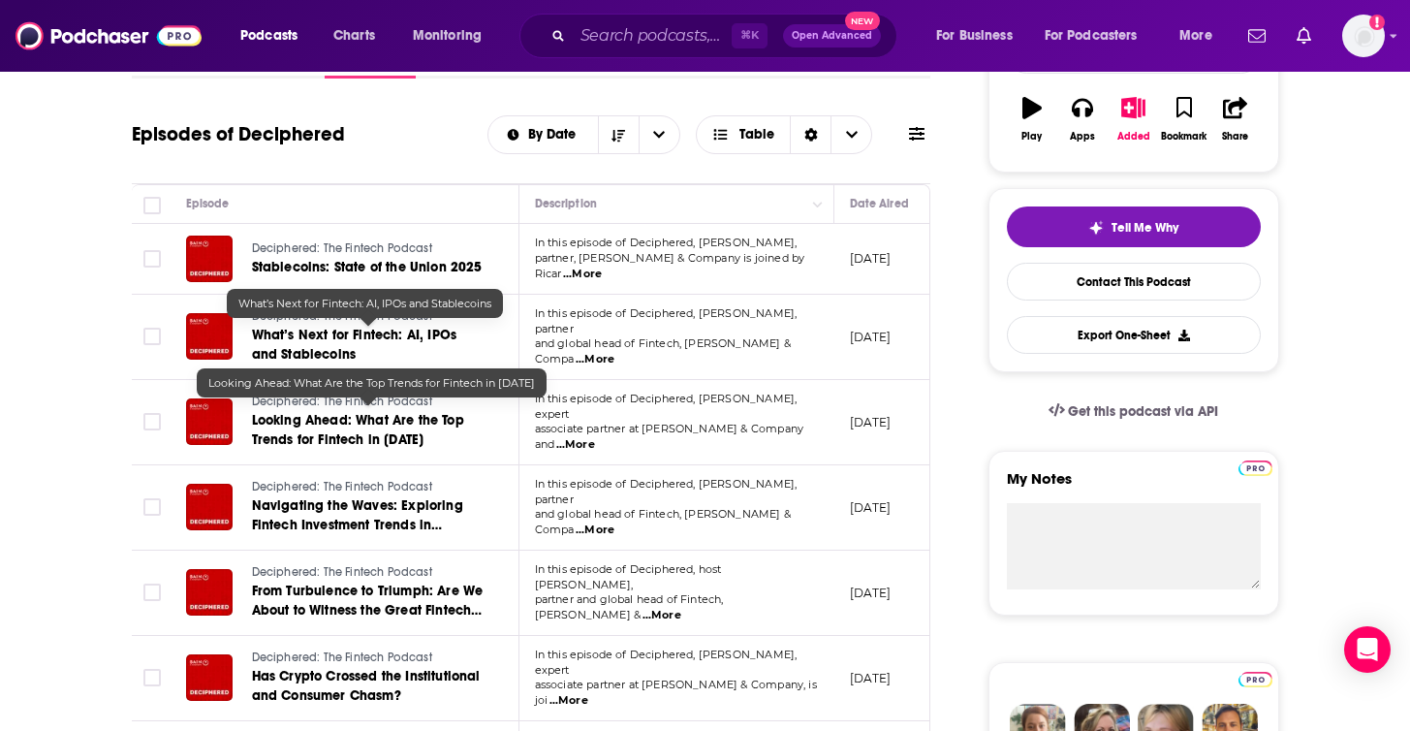
scroll to position [337, 0]
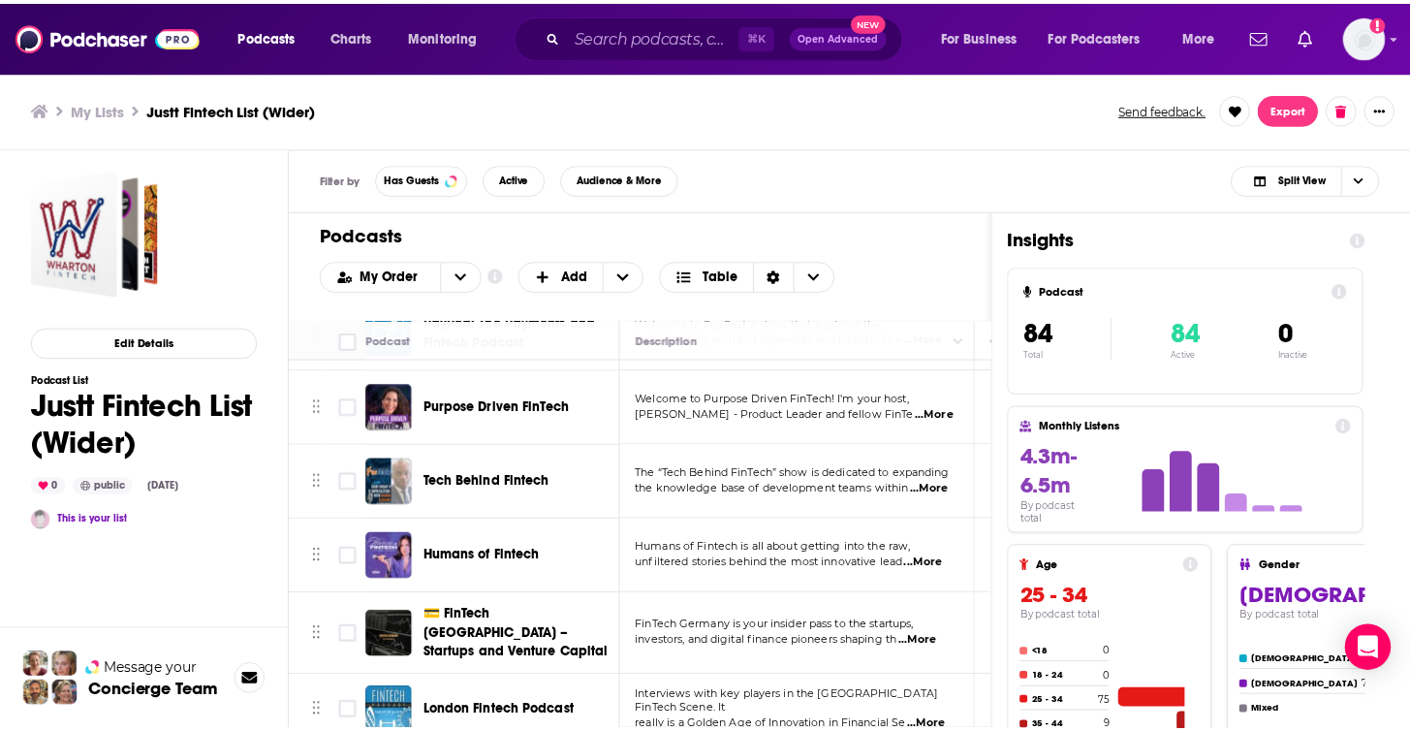
scroll to position [1330, 0]
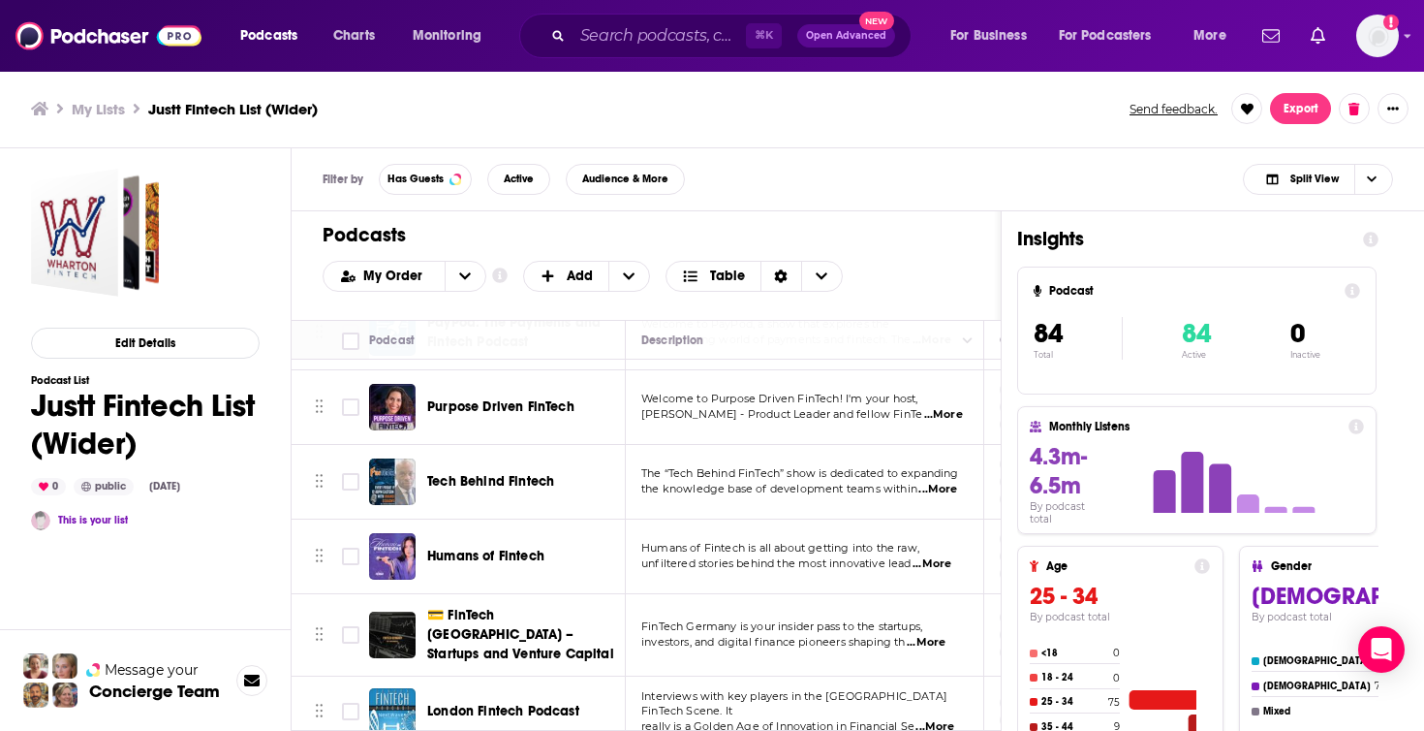
click at [933, 556] on span "...More" at bounding box center [932, 564] width 39 height 16
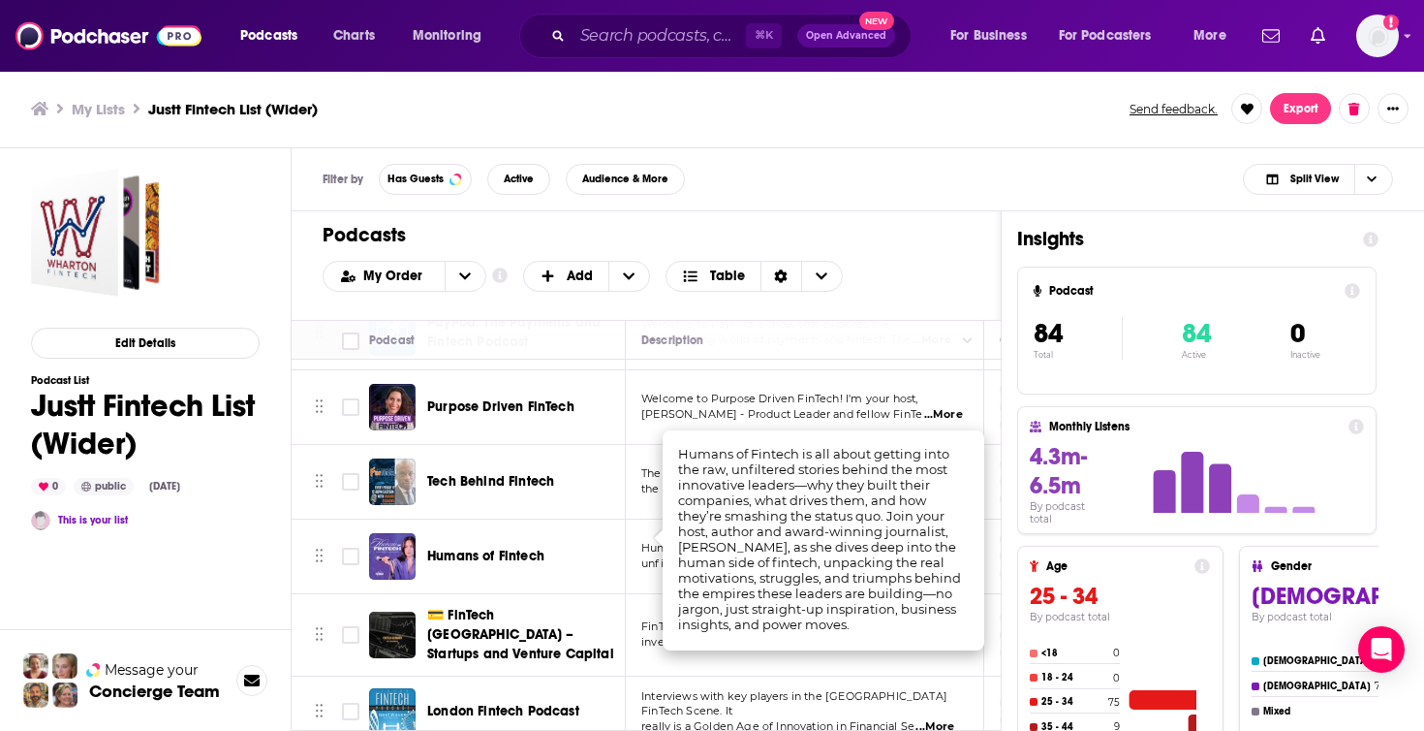
click at [493, 547] on span "Humans of Fintech" at bounding box center [485, 555] width 117 height 16
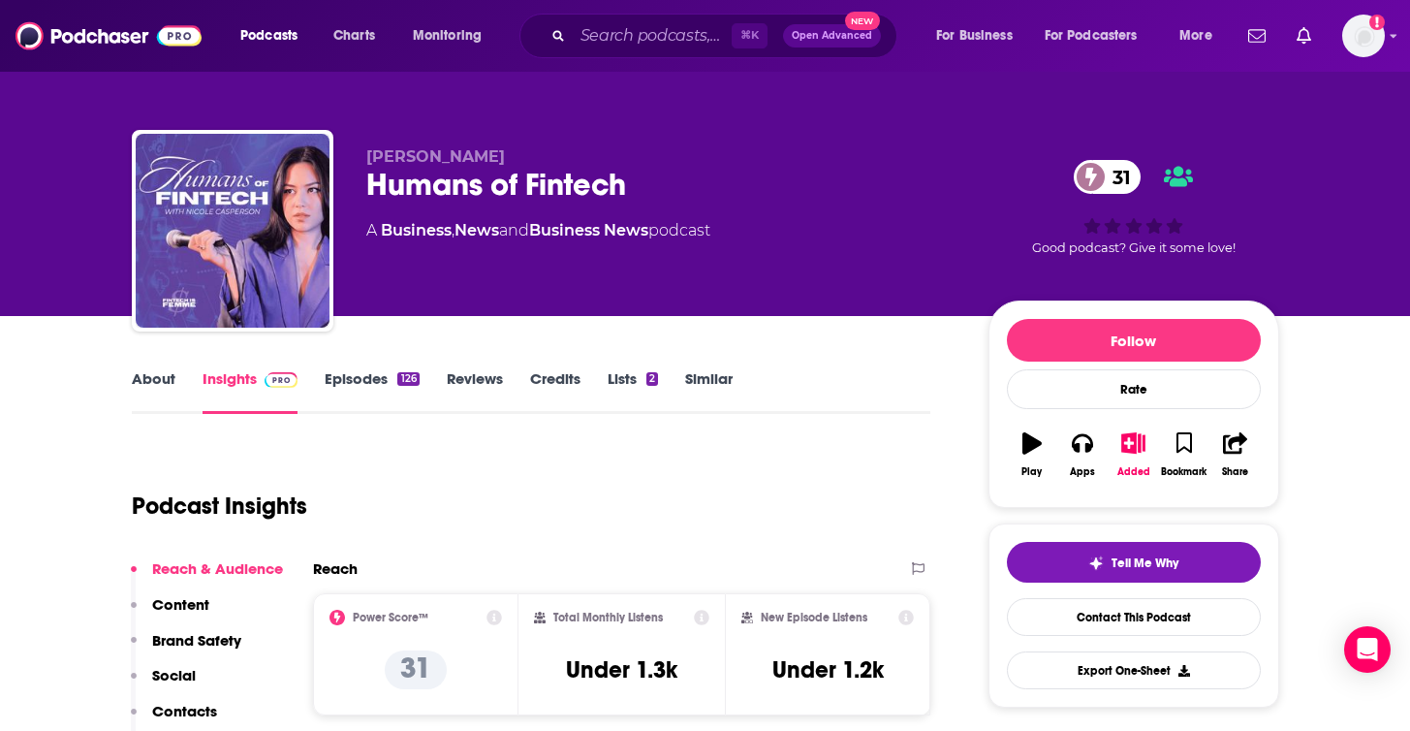
click at [372, 372] on link "Episodes 126" at bounding box center [372, 391] width 94 height 45
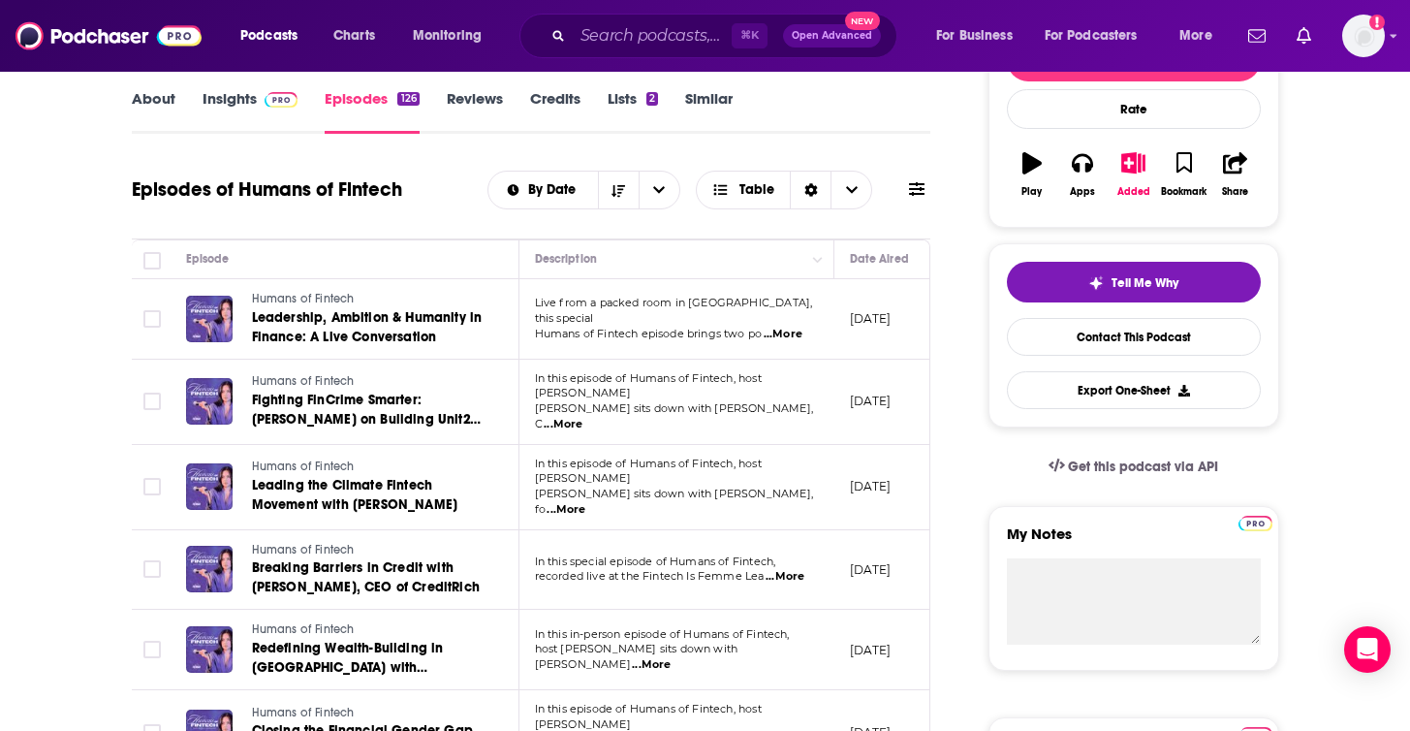
scroll to position [281, 0]
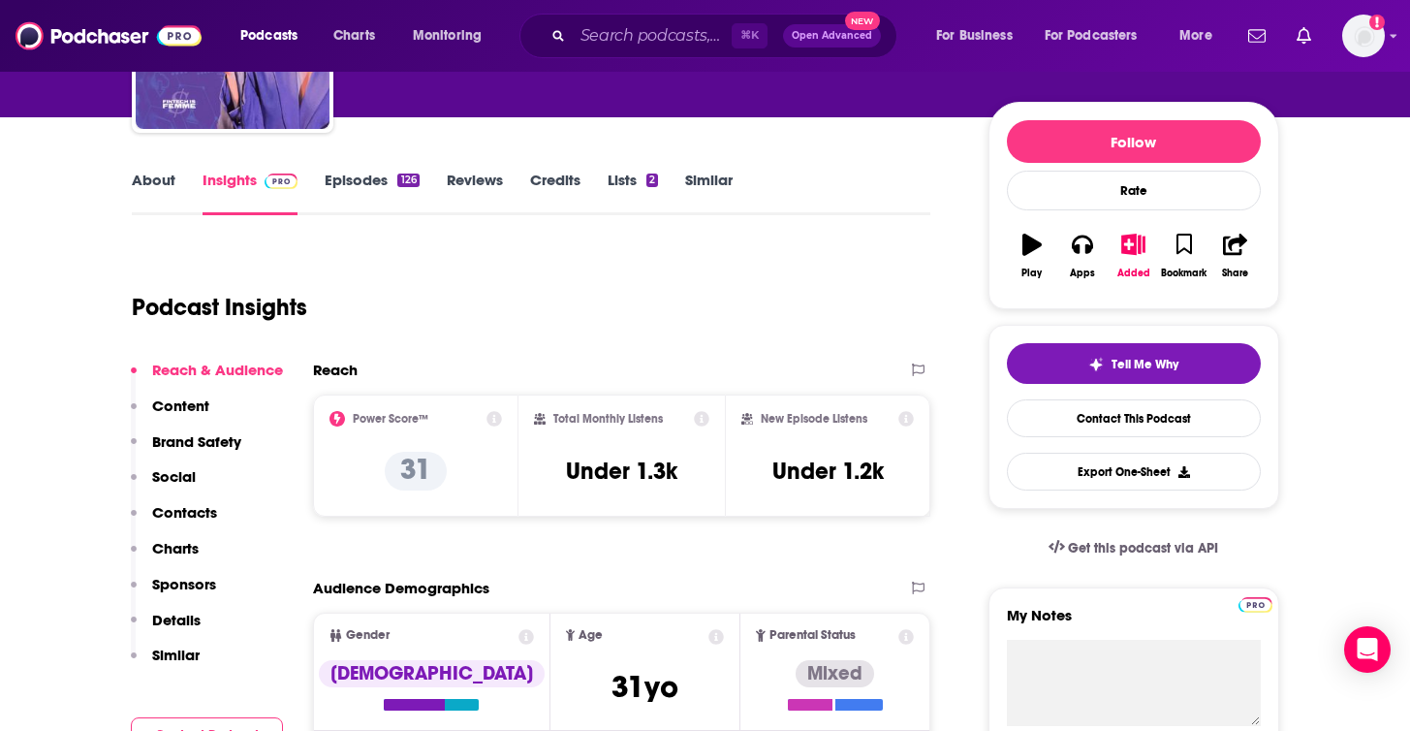
scroll to position [203, 0]
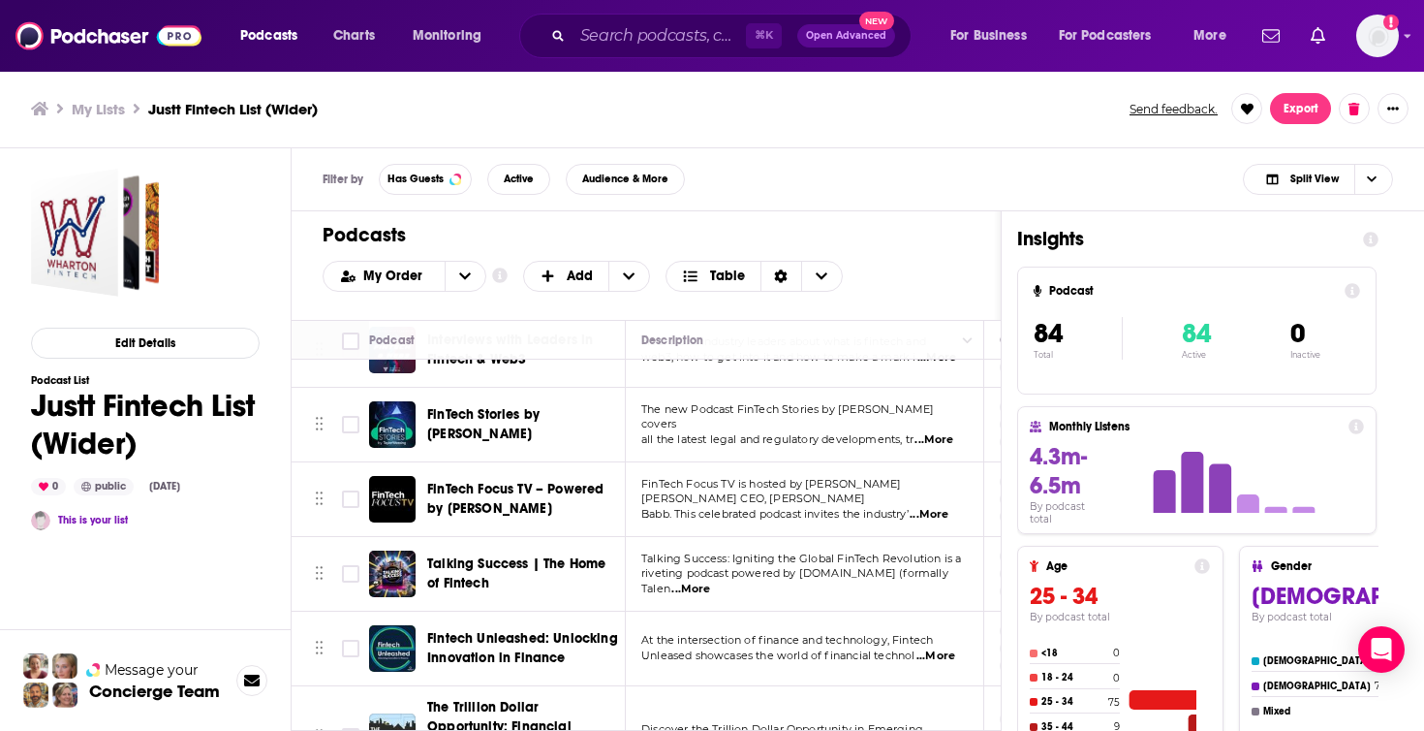
scroll to position [2057, 0]
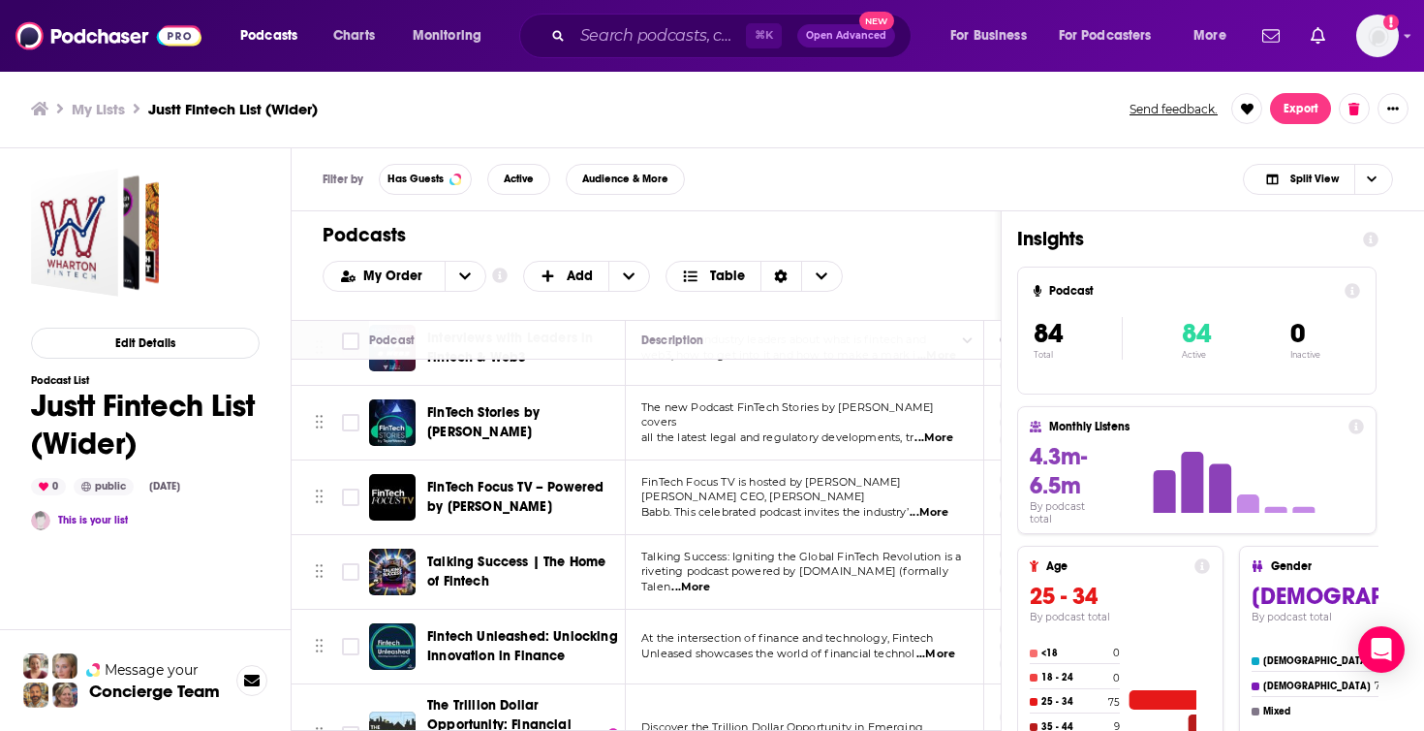
click at [943, 430] on span "...More" at bounding box center [934, 438] width 39 height 16
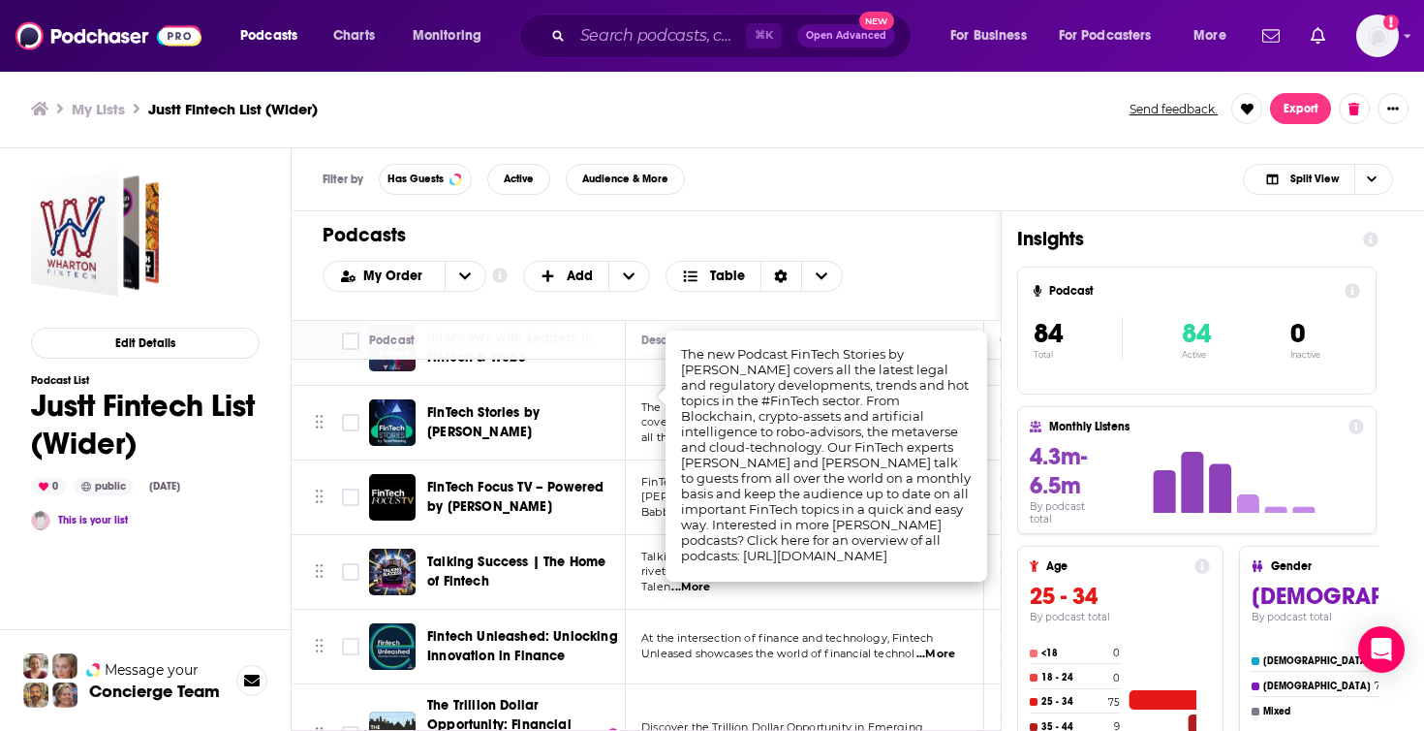
click at [919, 297] on div "Podcasts Add My Order Customize Your List Order Select the “My Order” sort and …" at bounding box center [646, 265] width 709 height 109
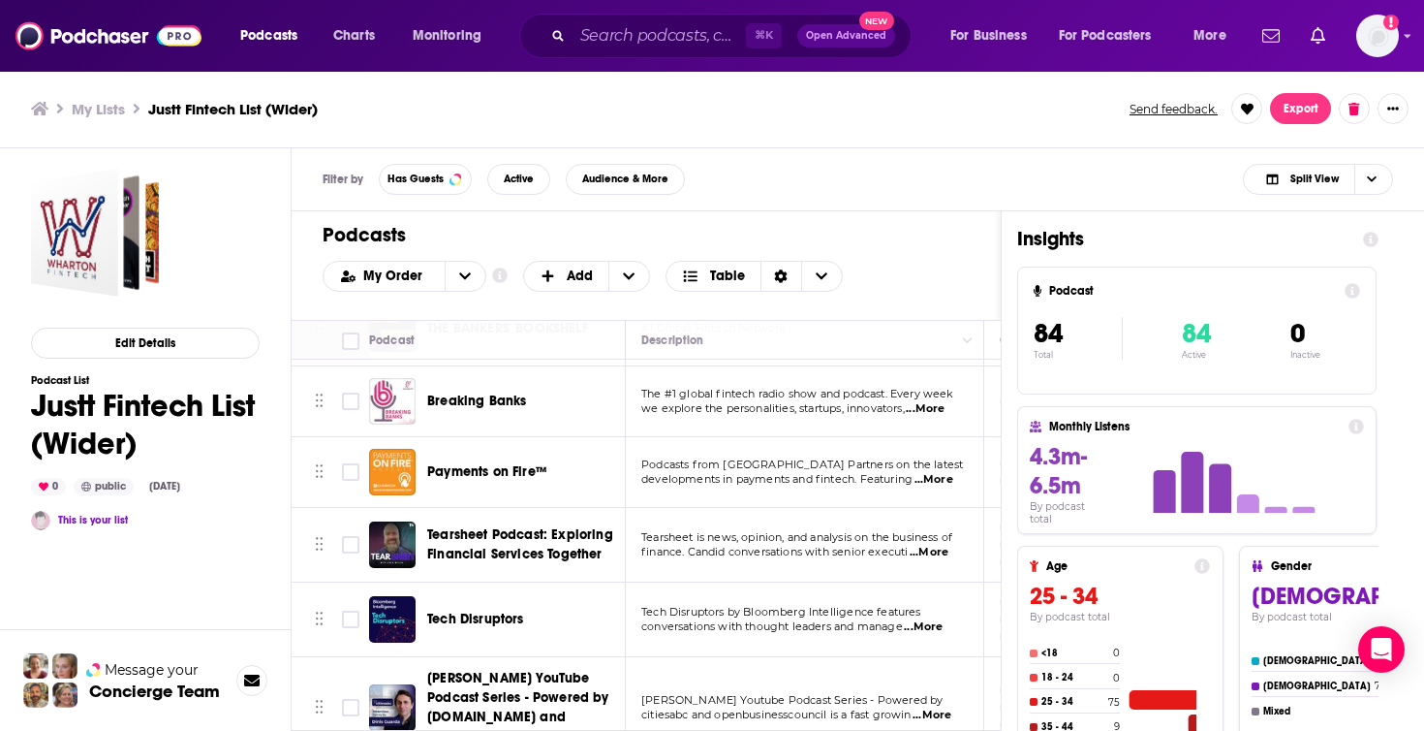
scroll to position [2924, 0]
